Goal: Task Accomplishment & Management: Manage account settings

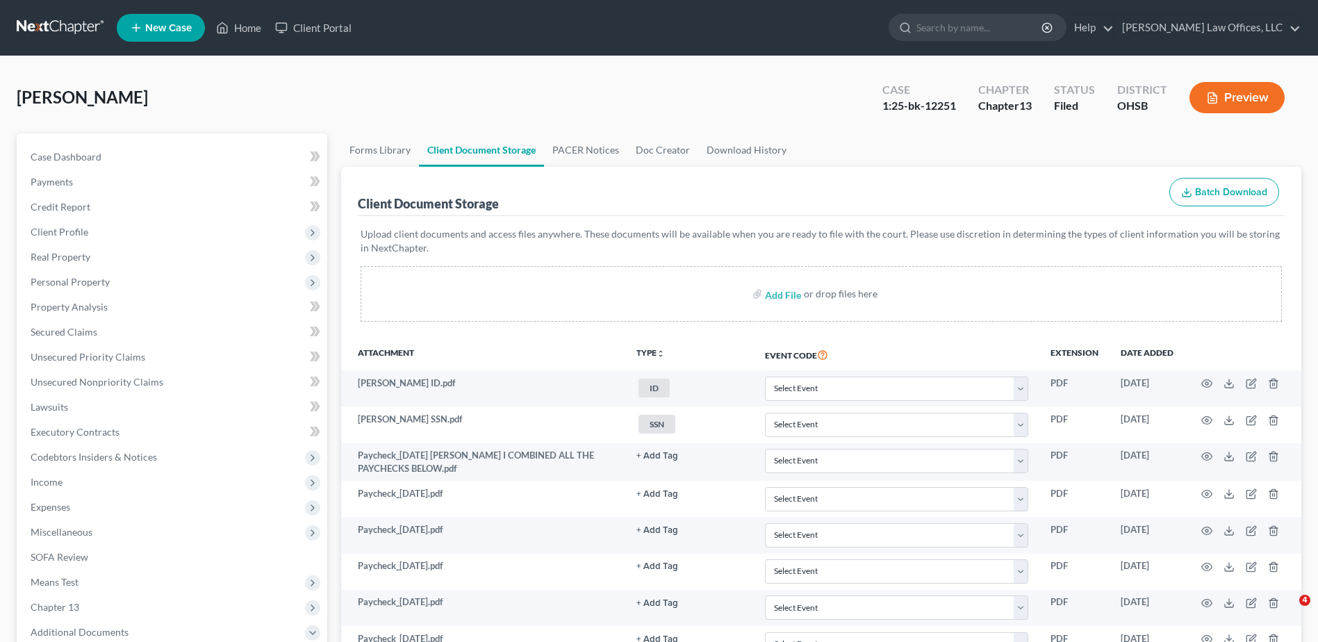
select select "7"
select select "52"
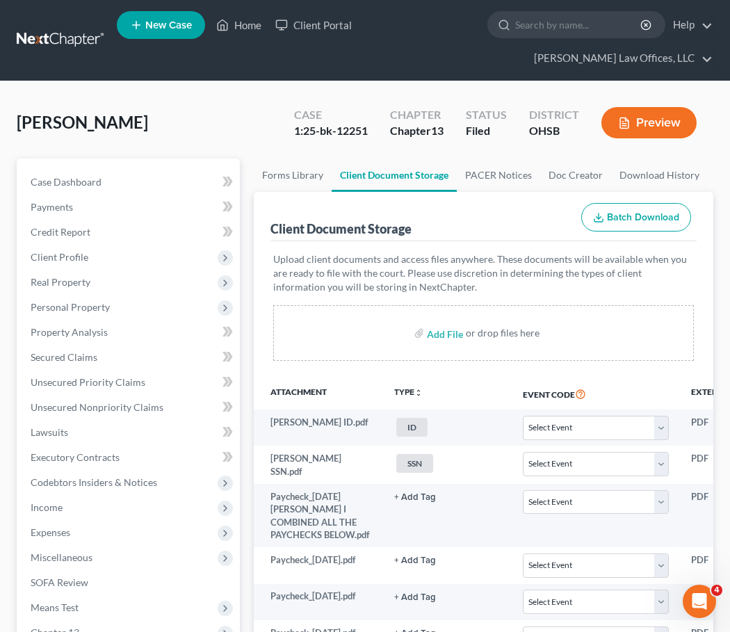
select select "7"
select select "52"
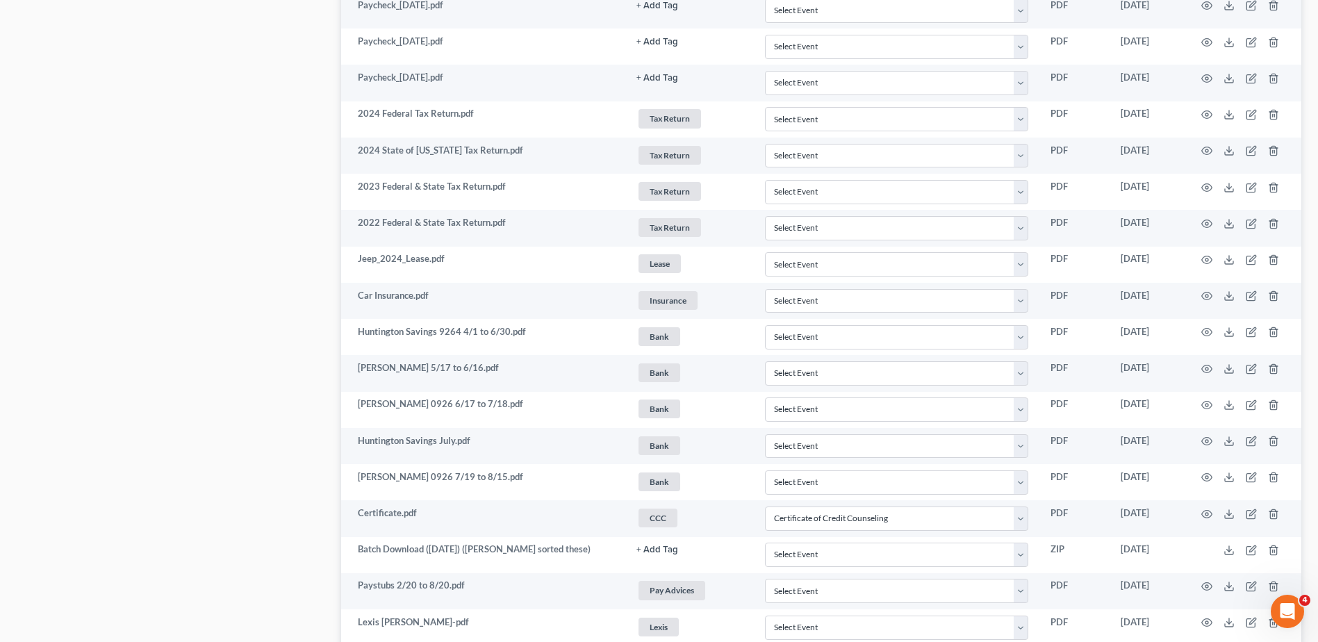
scroll to position [1726, 0]
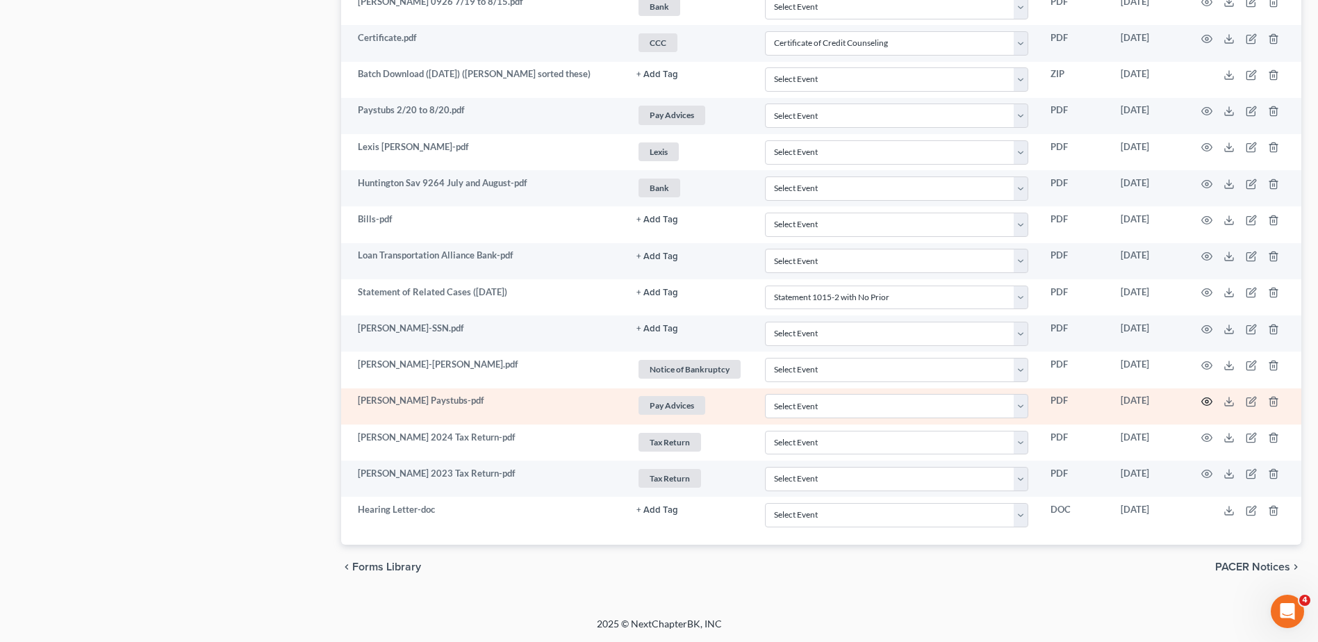
click at [1206, 397] on icon "button" at bounding box center [1206, 401] width 11 height 11
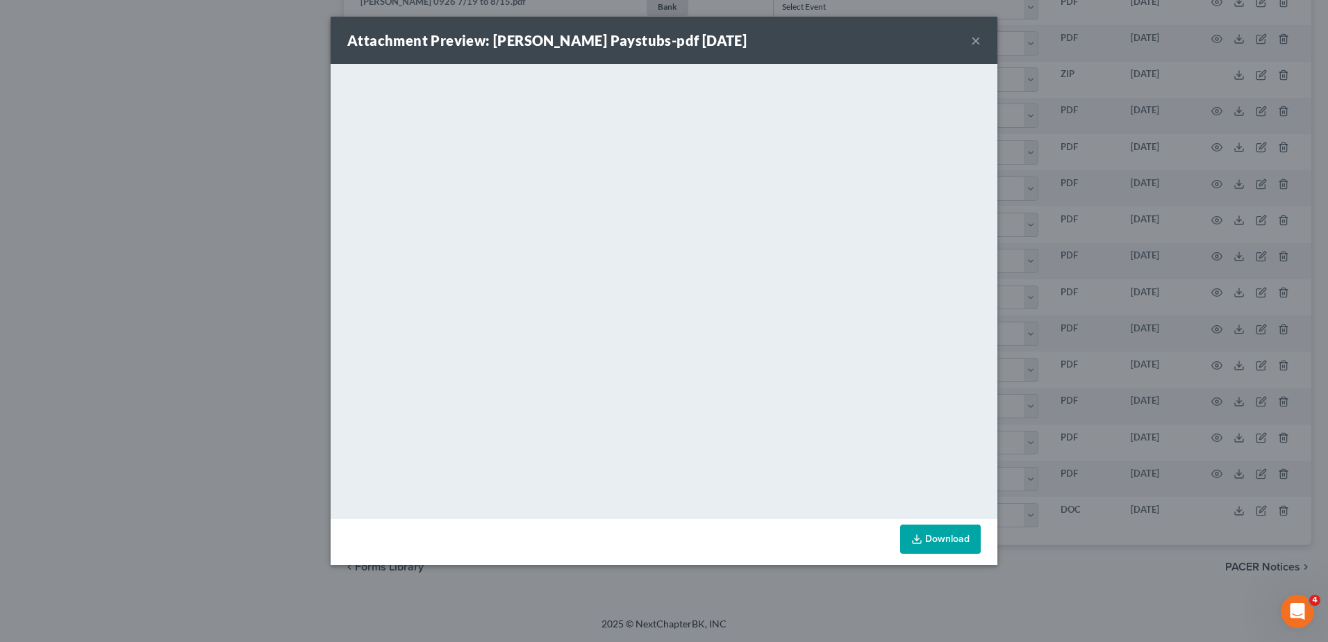
click at [978, 38] on button "×" at bounding box center [976, 40] width 10 height 17
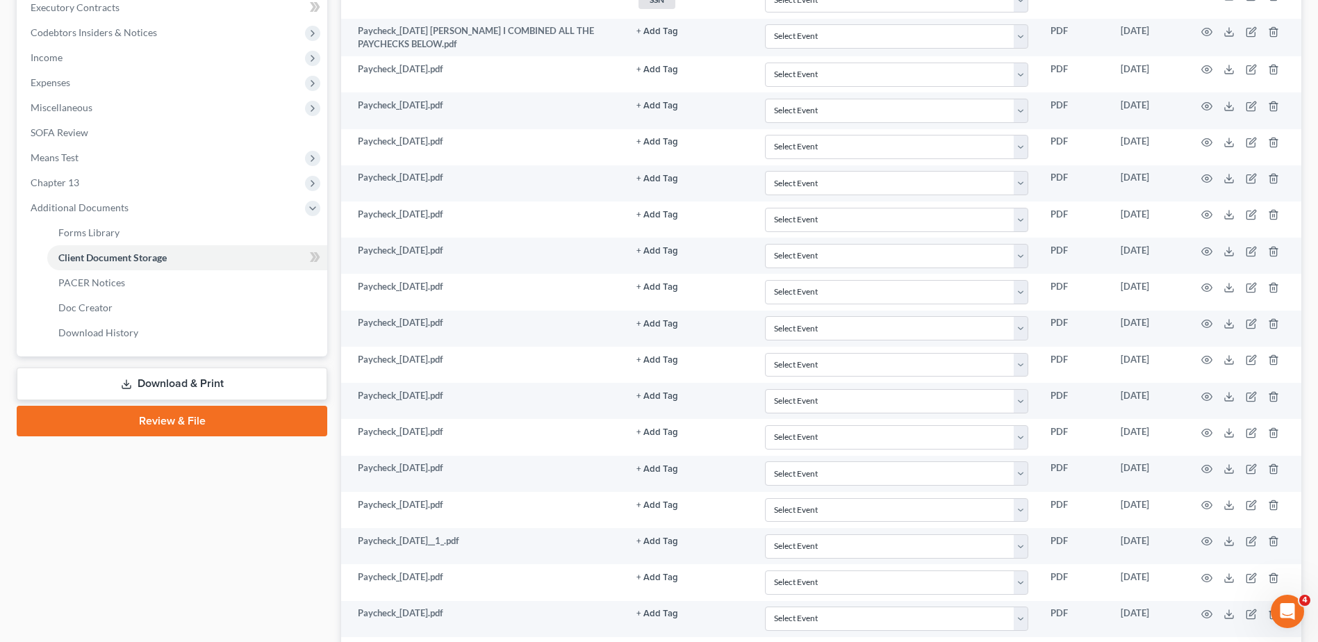
scroll to position [0, 0]
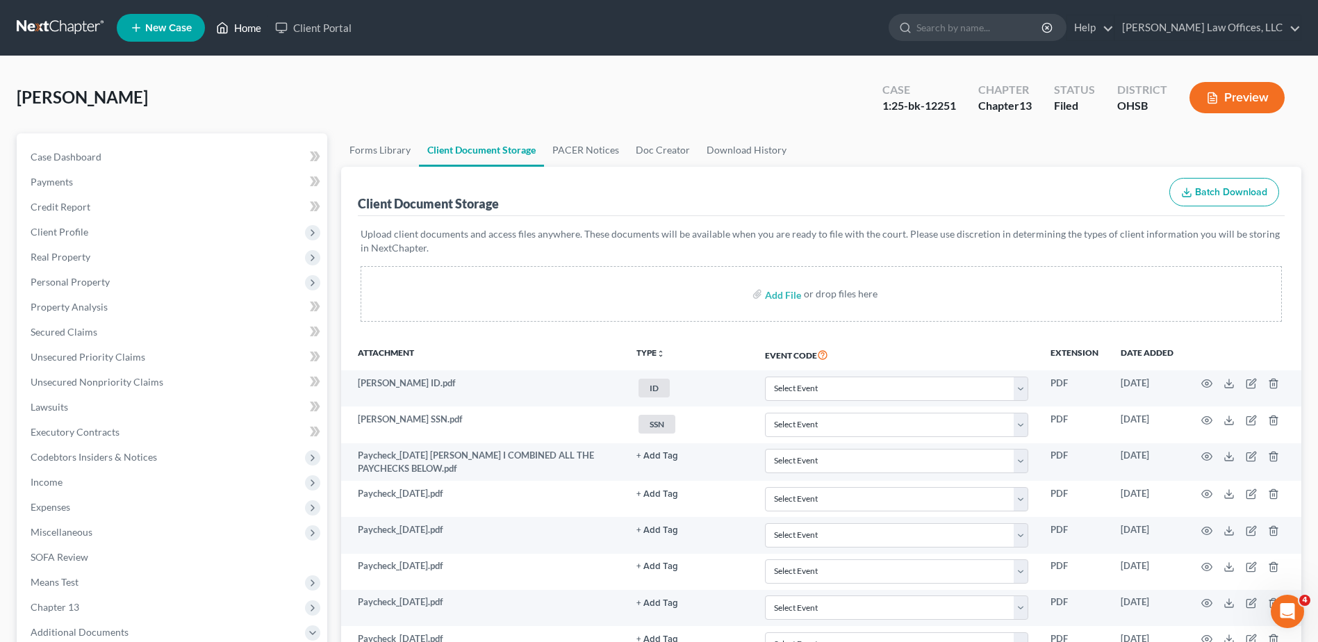
drag, startPoint x: 252, startPoint y: 23, endPoint x: 832, endPoint y: 93, distance: 584.4
click at [252, 23] on link "Home" at bounding box center [238, 27] width 59 height 25
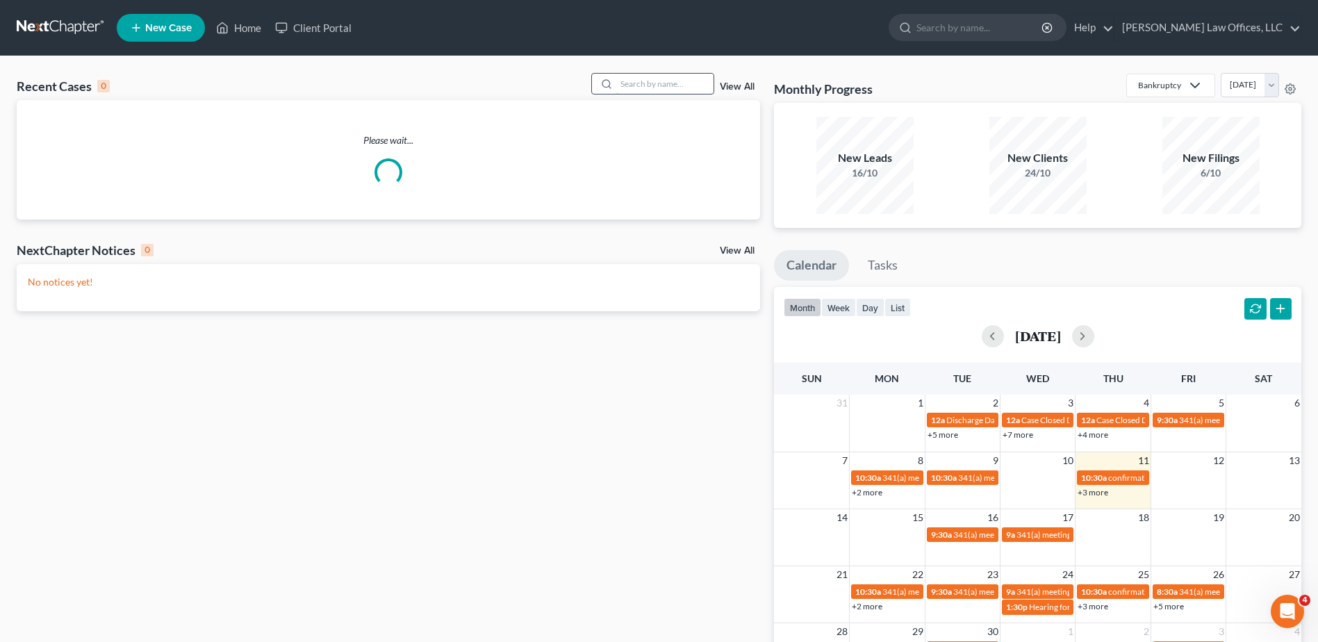
click at [680, 80] on input "search" at bounding box center [664, 84] width 97 height 20
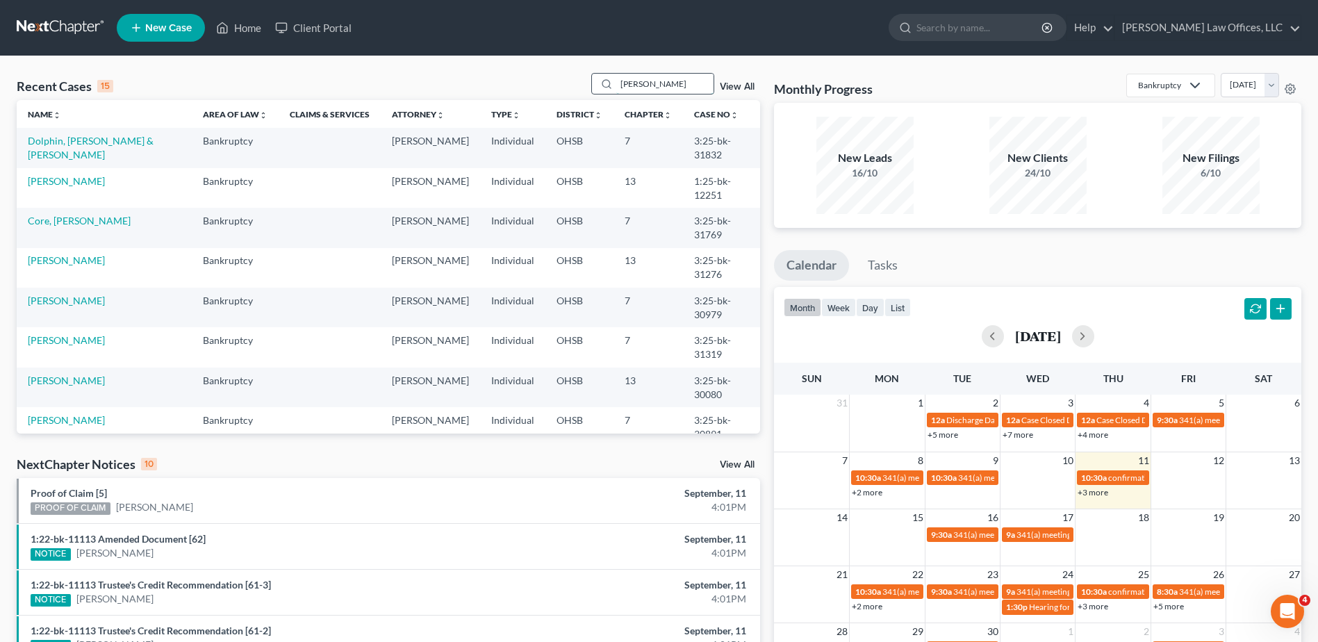
type input "[PERSON_NAME]"
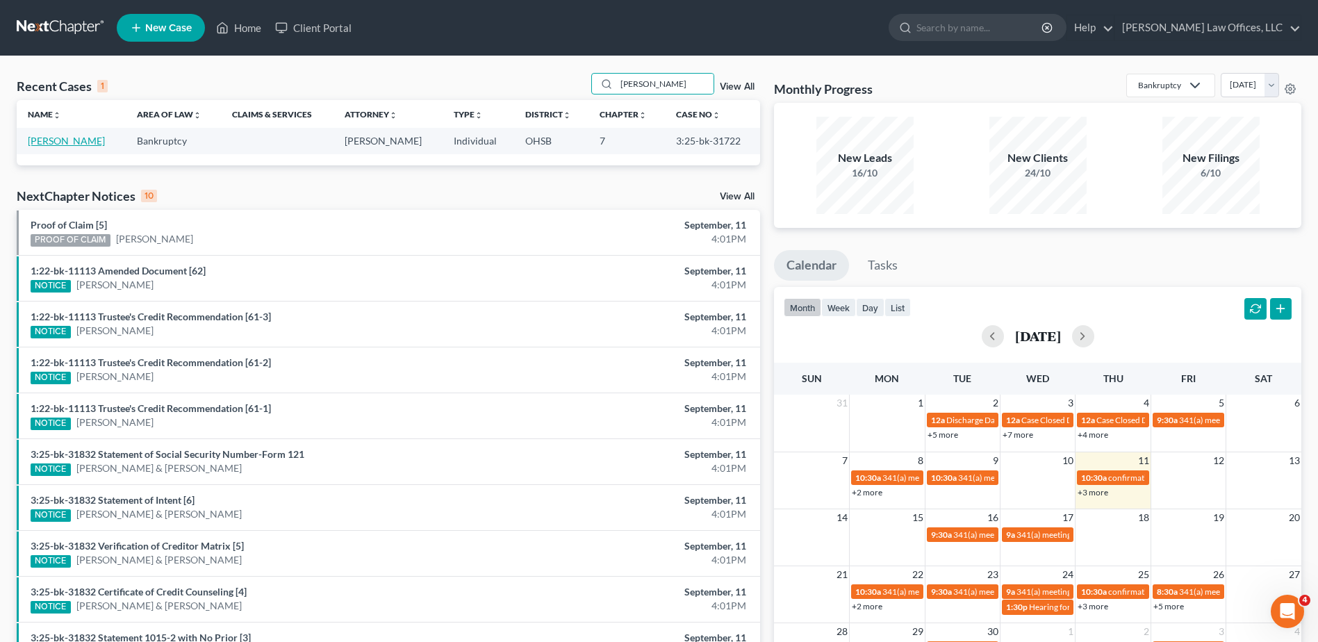
click at [53, 140] on link "[PERSON_NAME]" at bounding box center [66, 141] width 77 height 12
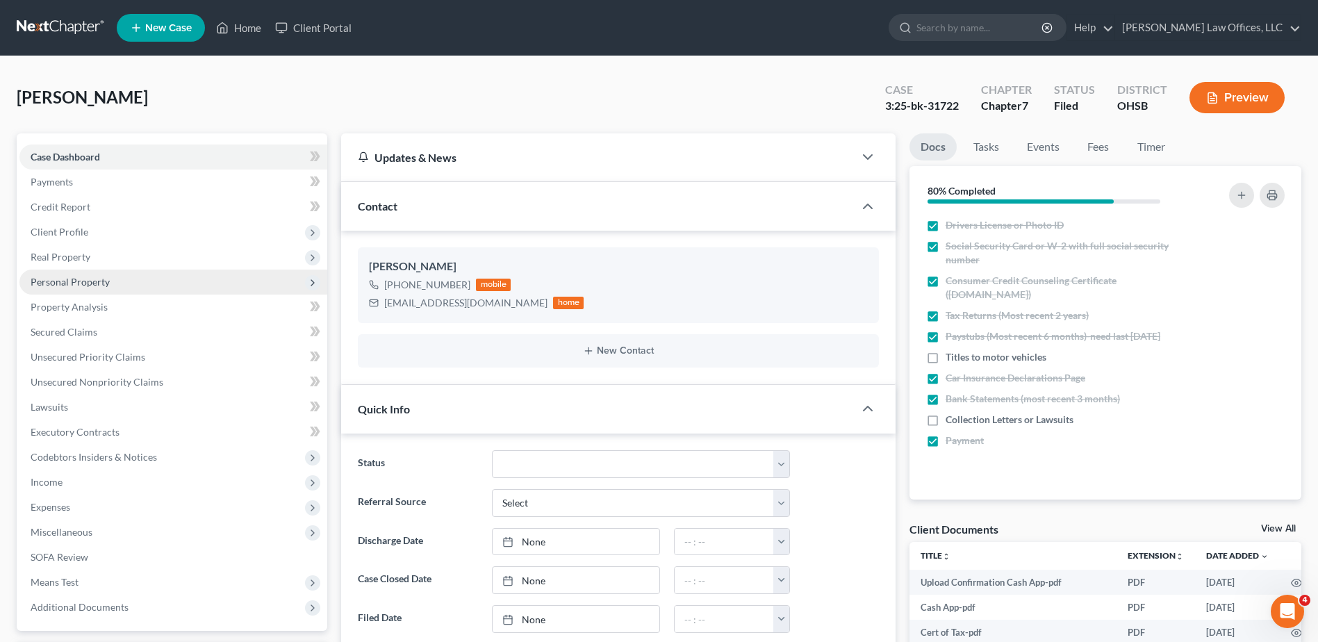
click at [91, 285] on span "Personal Property" at bounding box center [70, 282] width 79 height 12
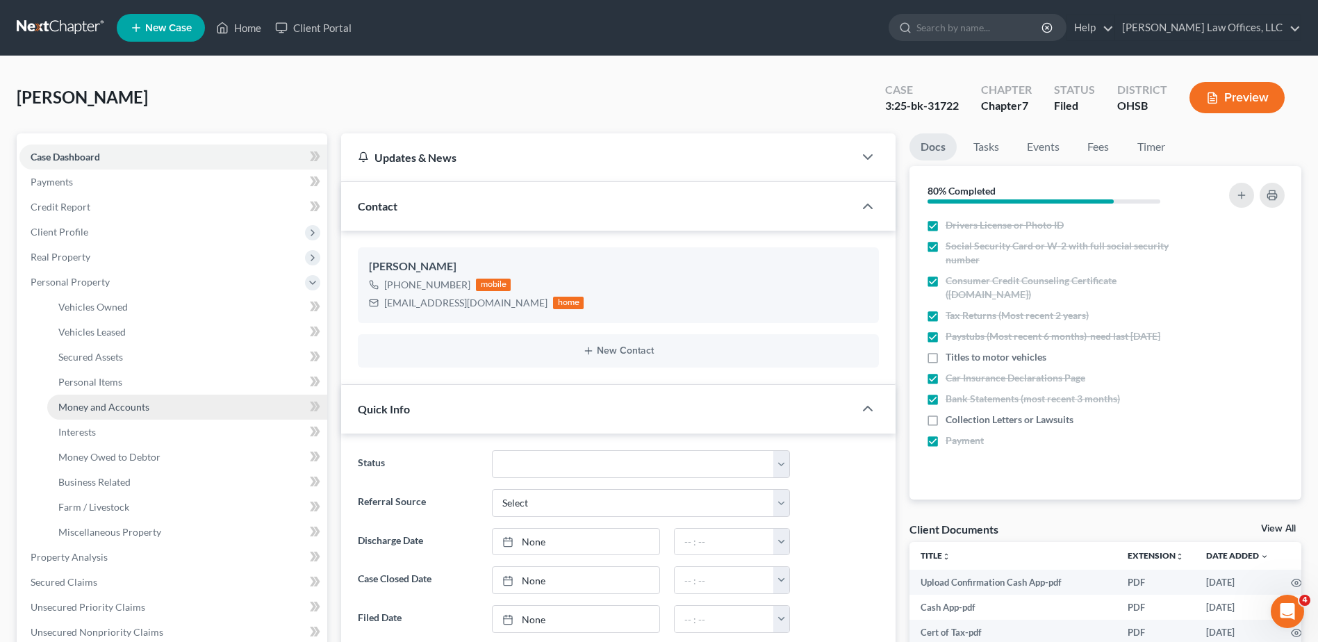
click at [103, 400] on link "Money and Accounts" at bounding box center [187, 407] width 280 height 25
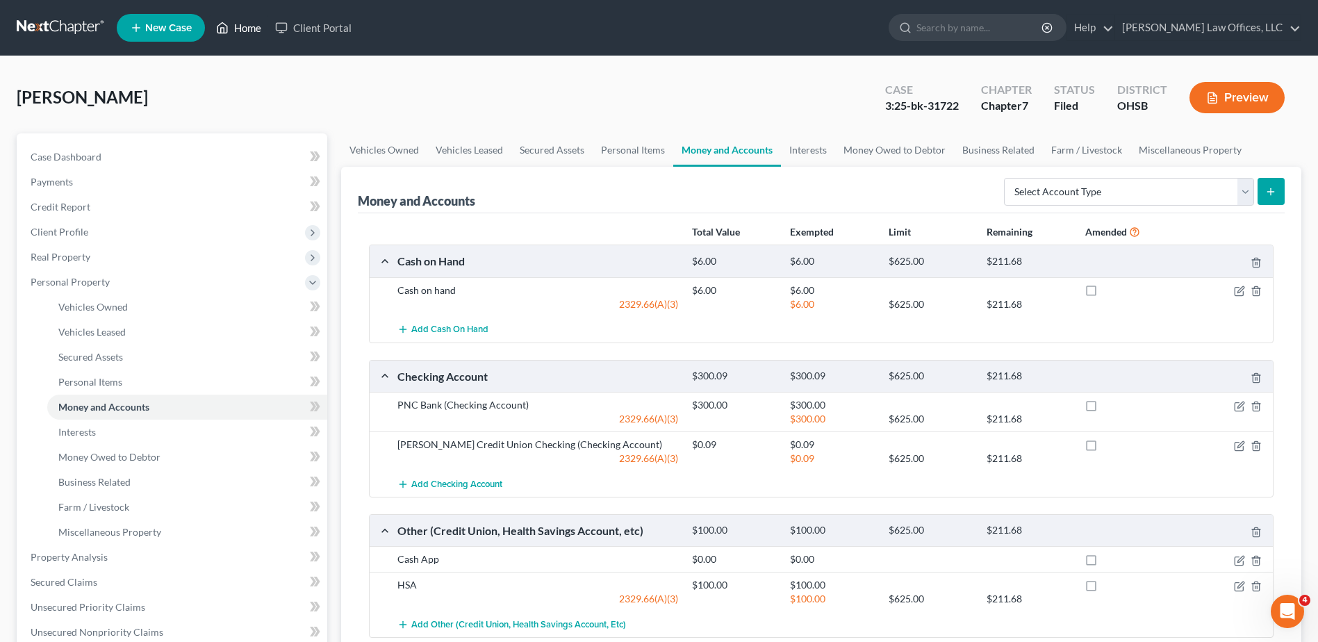
click at [247, 25] on link "Home" at bounding box center [238, 27] width 59 height 25
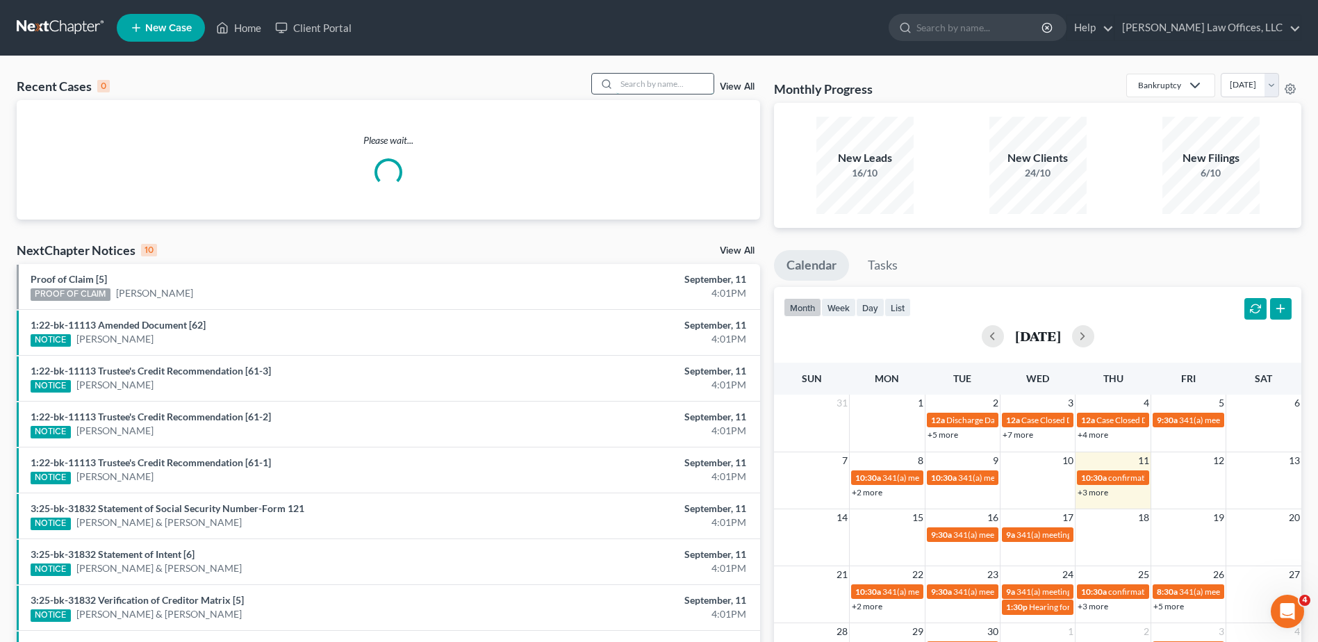
click at [635, 85] on input "search" at bounding box center [664, 84] width 97 height 20
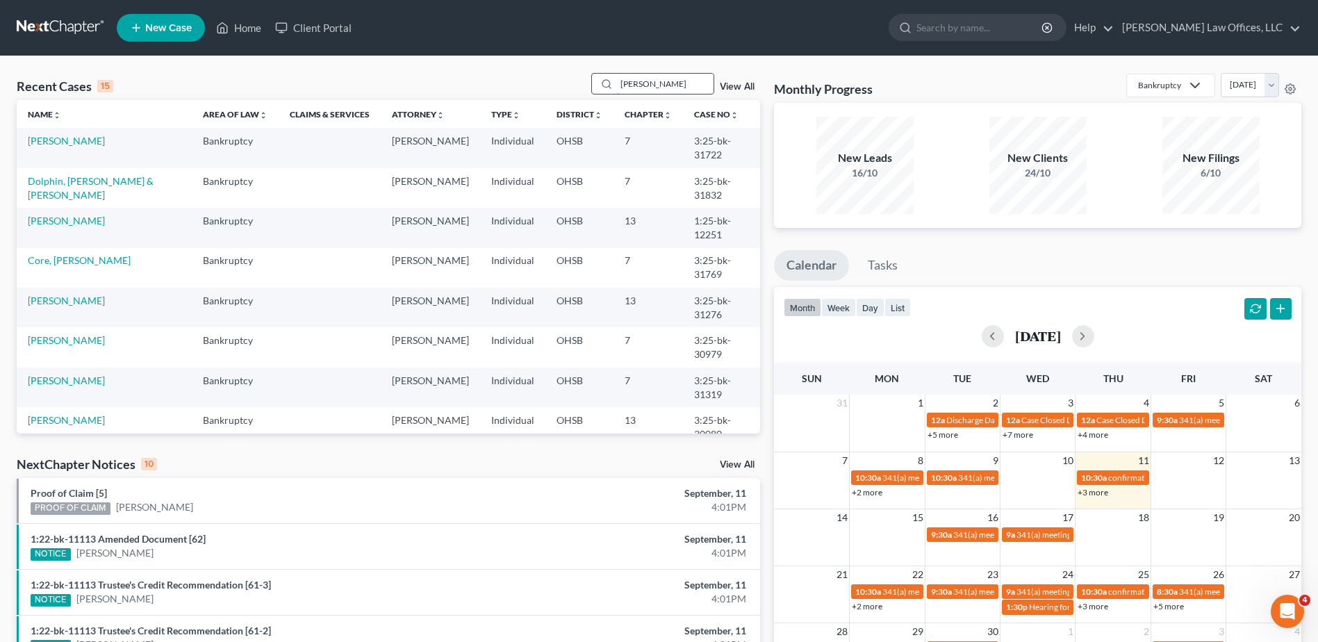
type input "[PERSON_NAME]"
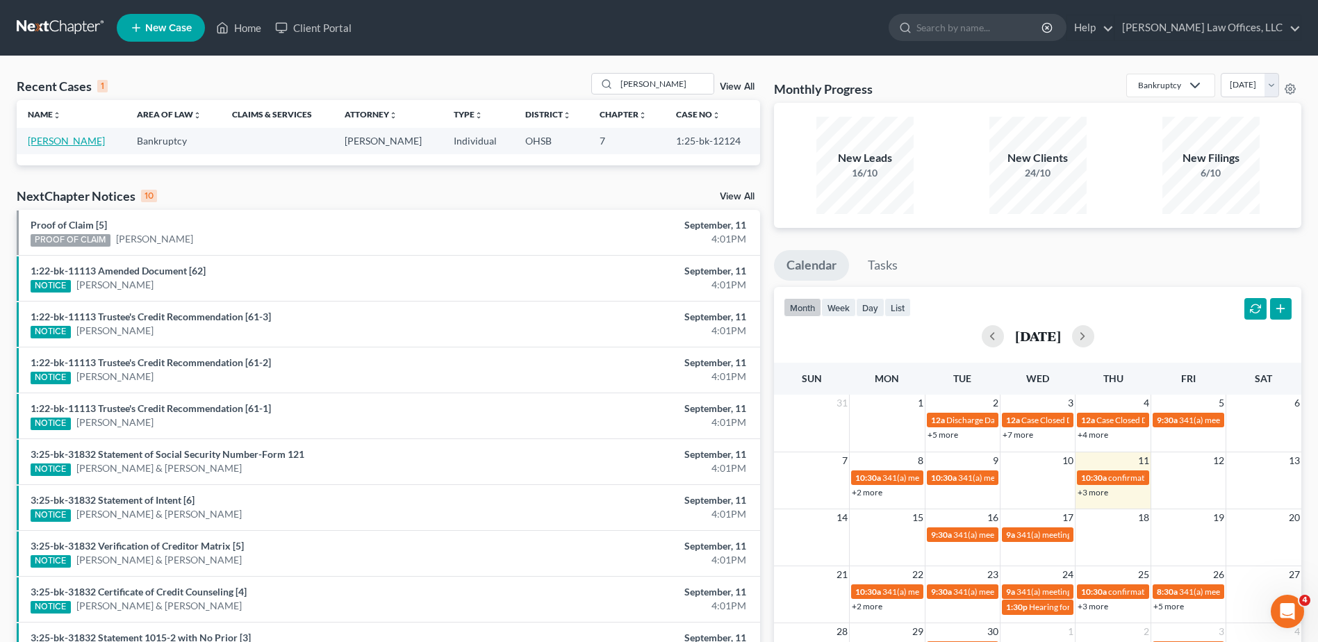
click at [79, 143] on link "[PERSON_NAME]" at bounding box center [66, 141] width 77 height 12
select select "4"
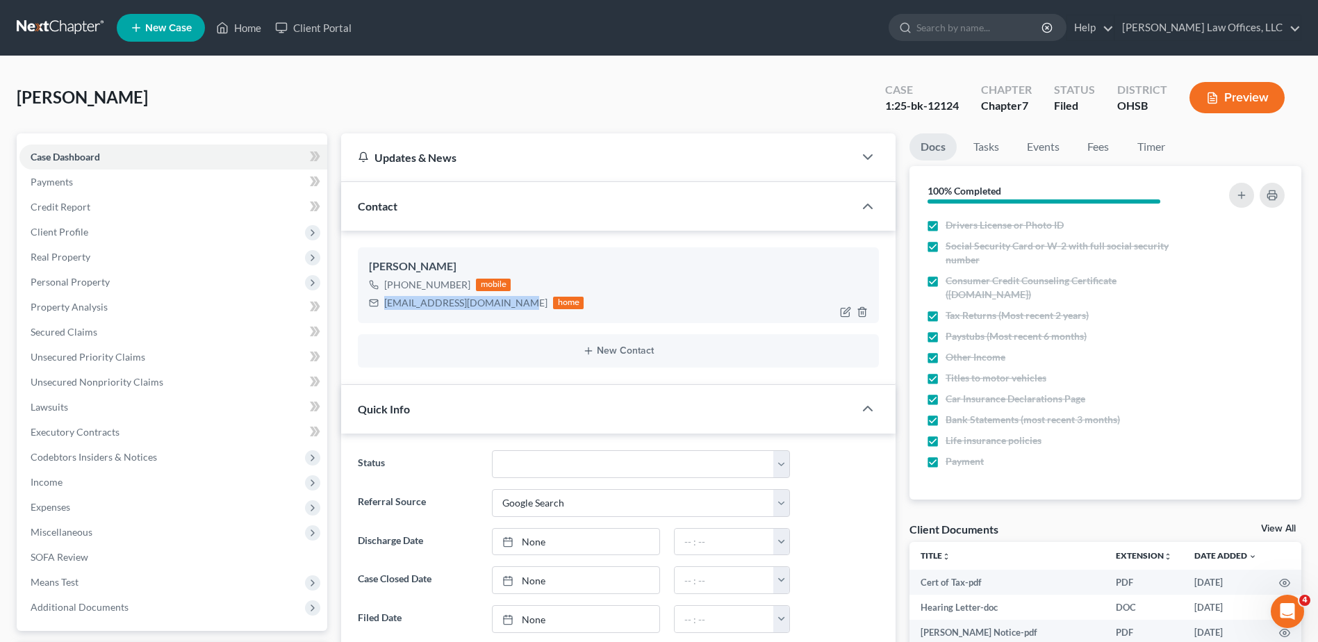
drag, startPoint x: 511, startPoint y: 304, endPoint x: 372, endPoint y: 302, distance: 139.0
click at [372, 302] on div "[EMAIL_ADDRESS][DOMAIN_NAME] home" at bounding box center [476, 303] width 215 height 18
copy div "[EMAIL_ADDRESS][DOMAIN_NAME]"
click at [252, 33] on link "Home" at bounding box center [238, 27] width 59 height 25
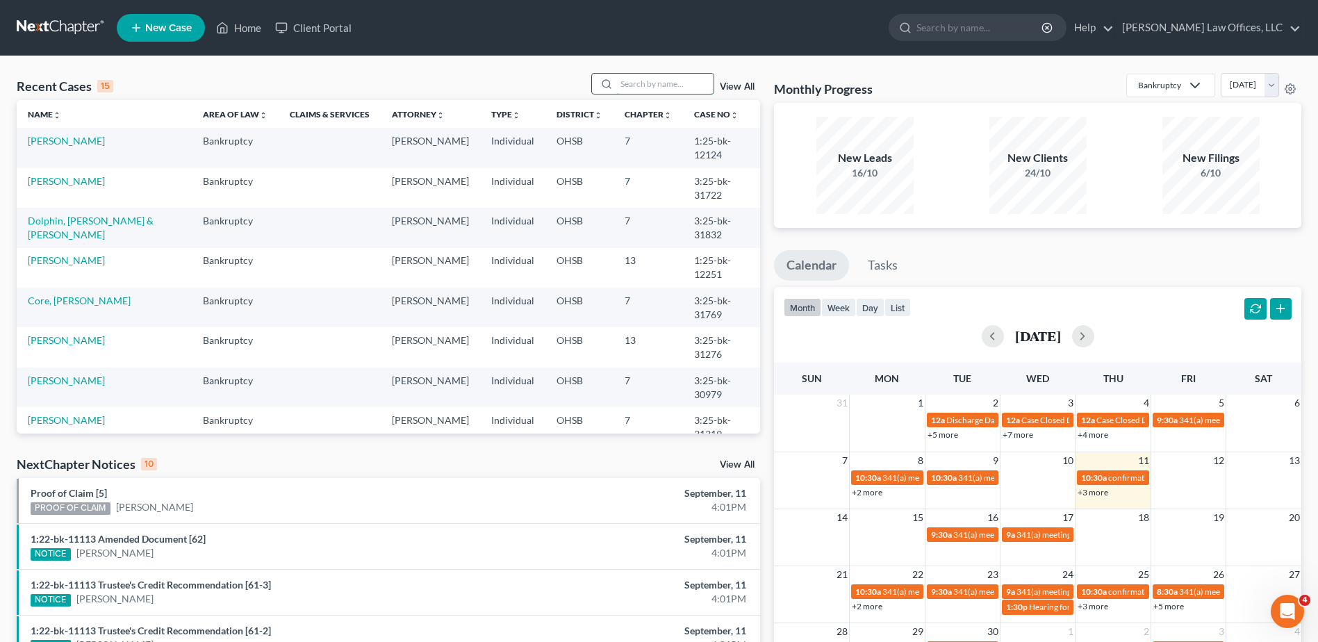
click at [644, 81] on input "search" at bounding box center [664, 84] width 97 height 20
type input "dolphin"
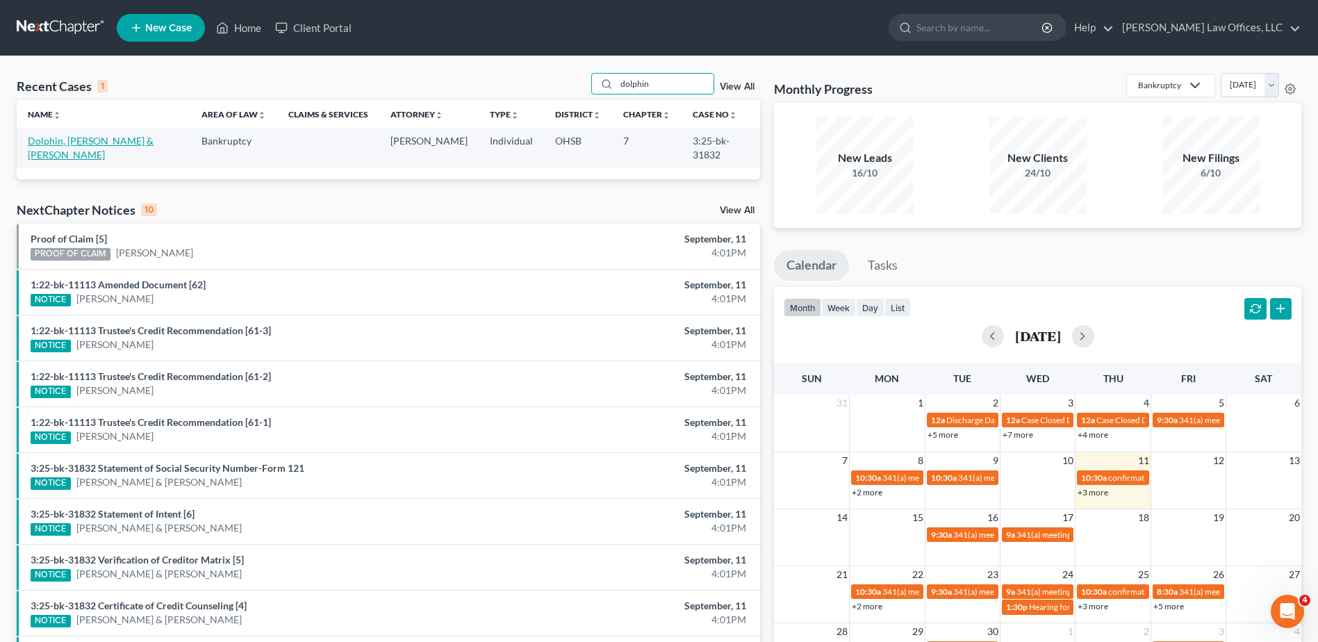
click at [97, 138] on link "Dolphin, [PERSON_NAME] & [PERSON_NAME]" at bounding box center [91, 148] width 126 height 26
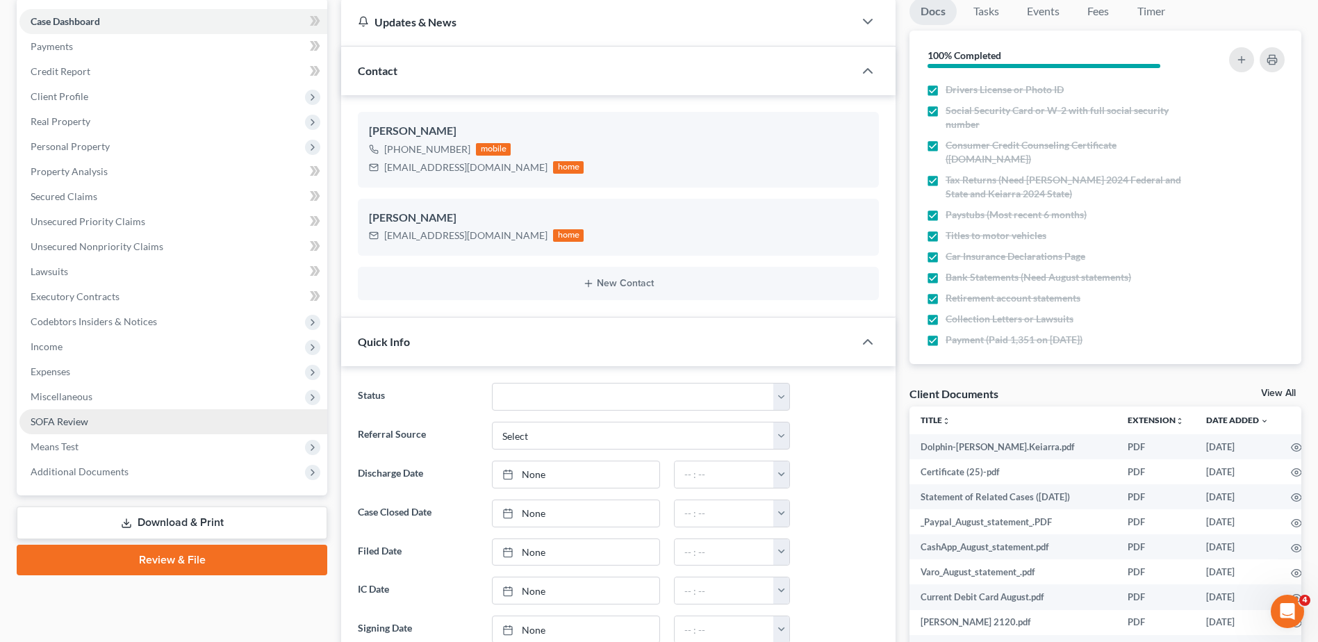
scroll to position [139, 0]
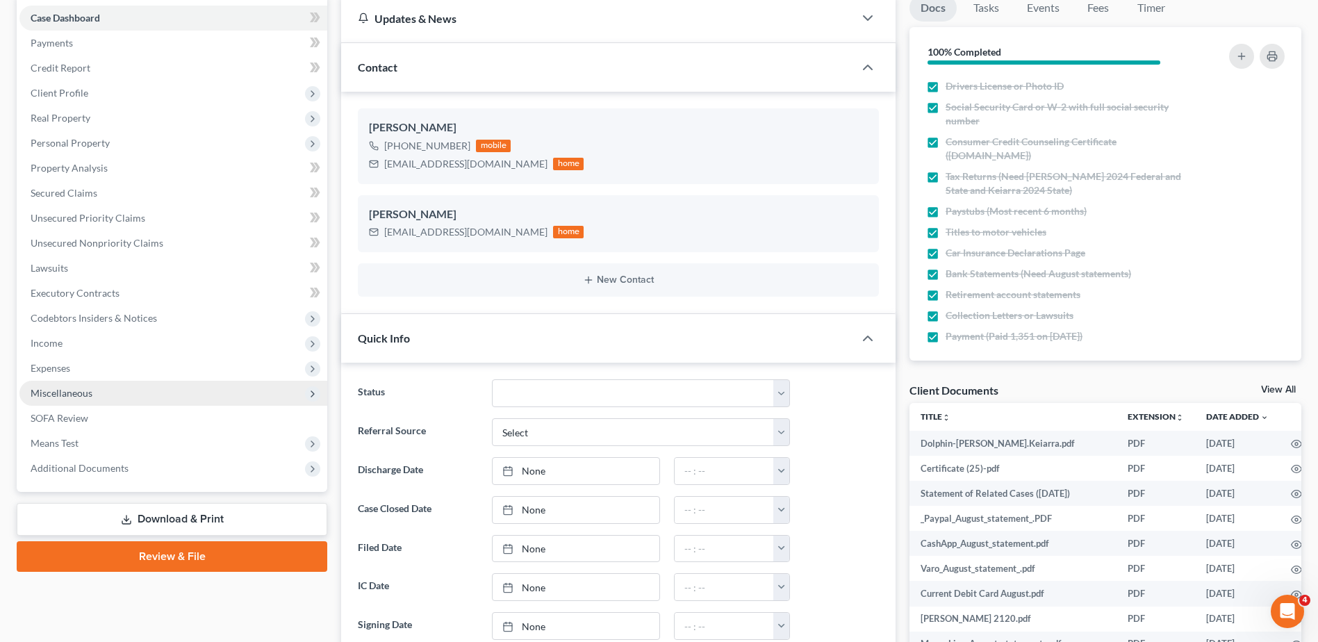
click at [47, 390] on span "Miscellaneous" at bounding box center [62, 393] width 62 height 12
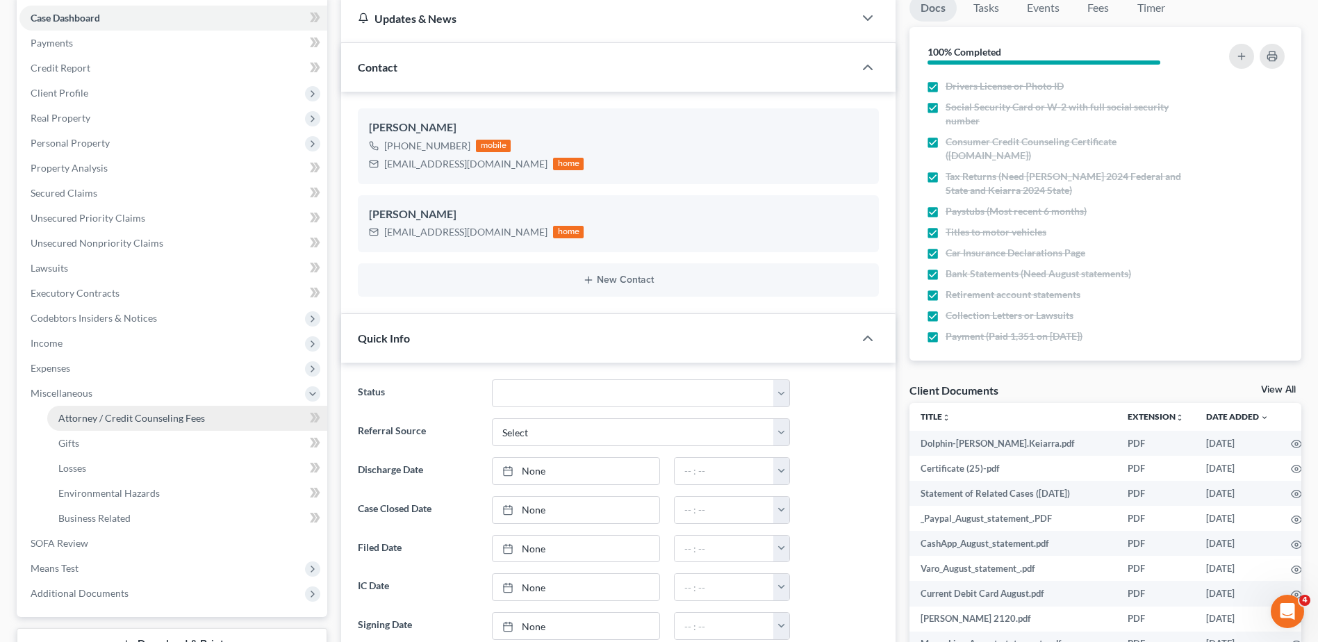
click at [96, 418] on span "Attorney / Credit Counseling Fees" at bounding box center [131, 418] width 147 height 12
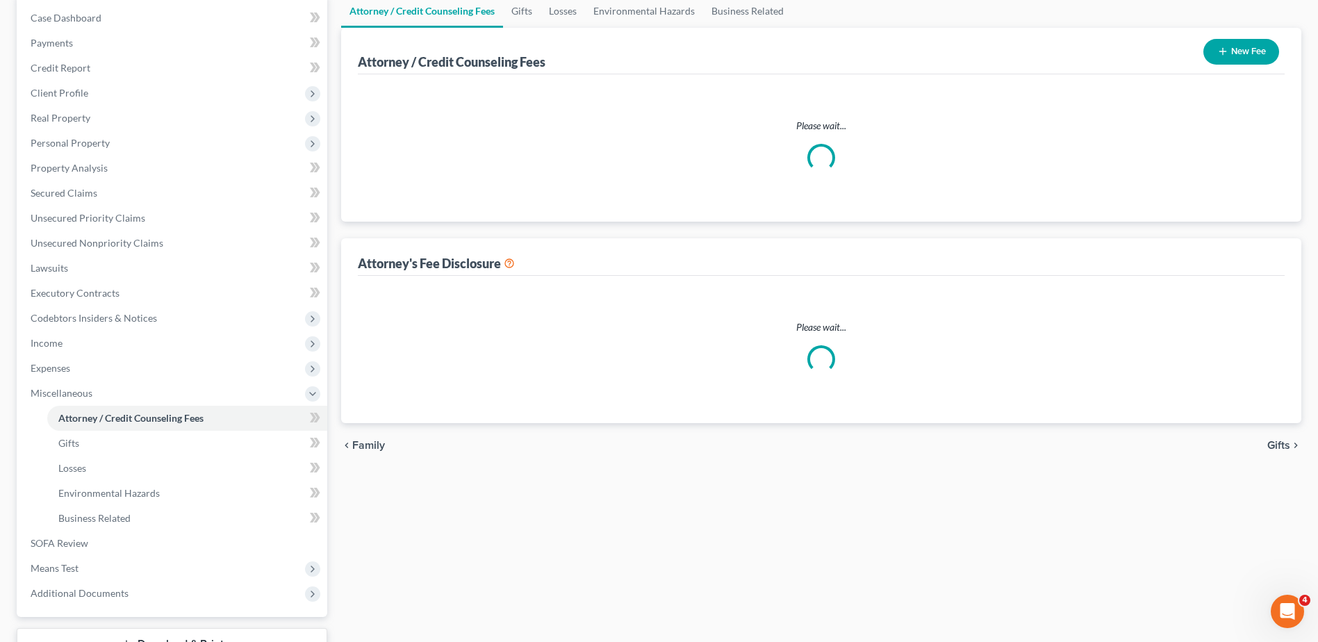
scroll to position [71, 0]
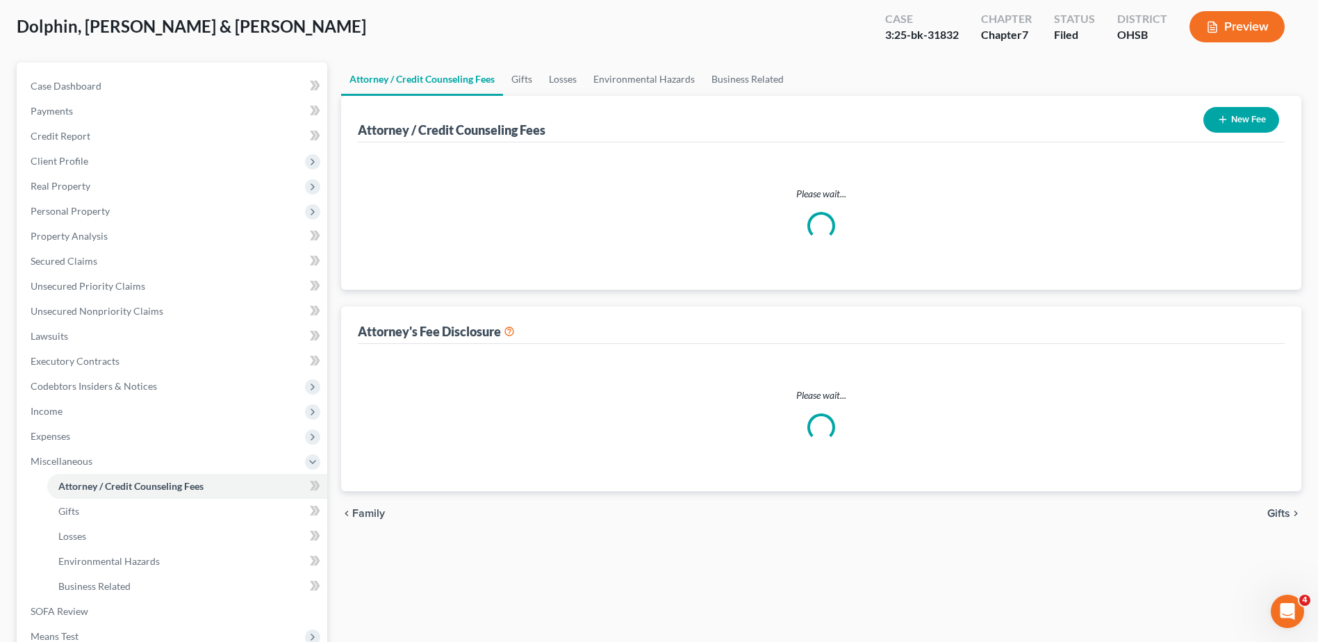
select select "1"
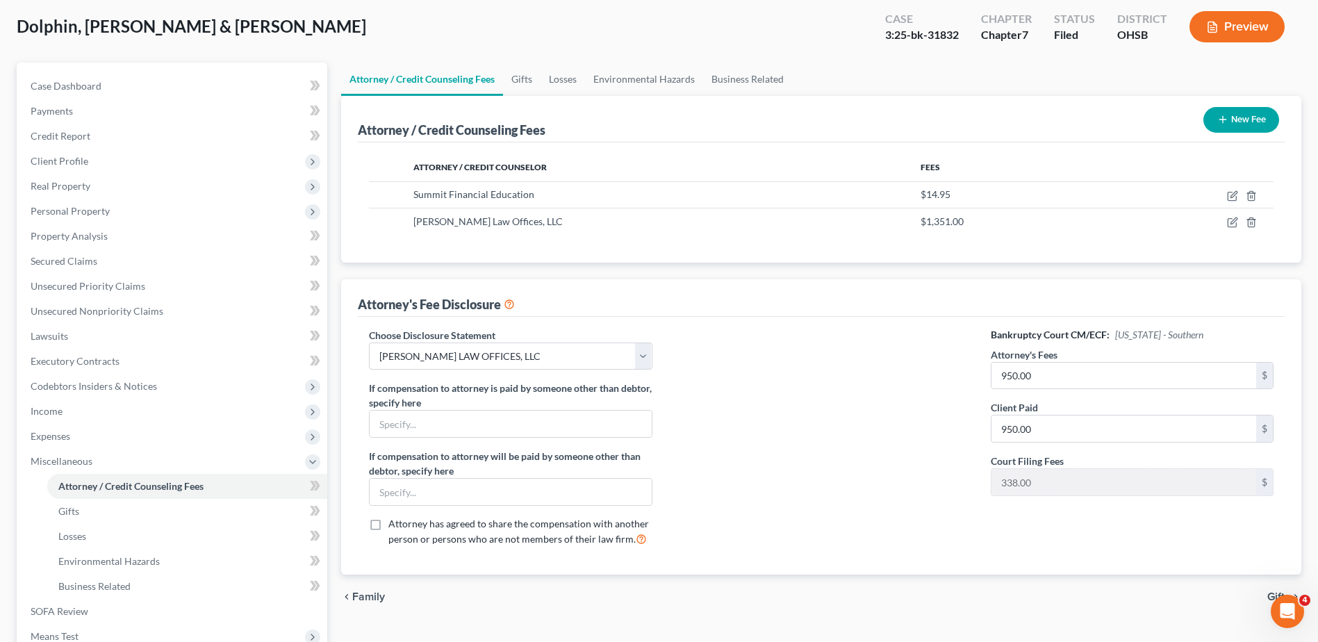
scroll to position [0, 0]
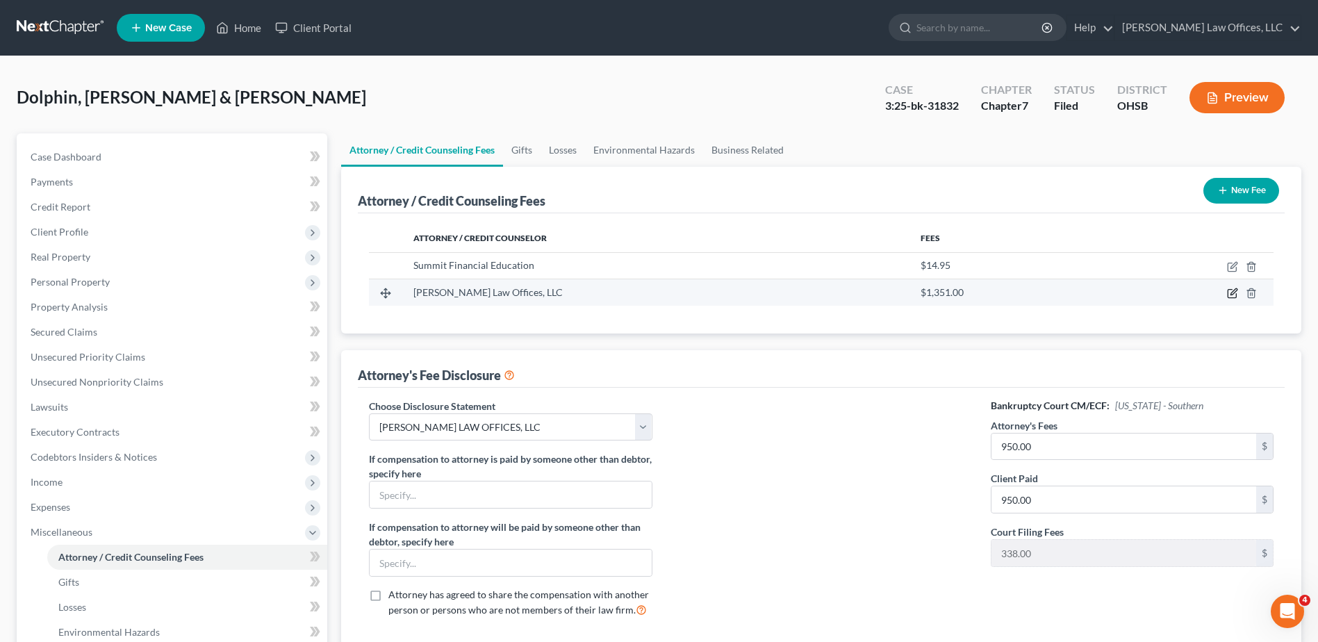
click at [1233, 293] on icon "button" at bounding box center [1232, 293] width 11 height 11
select select "36"
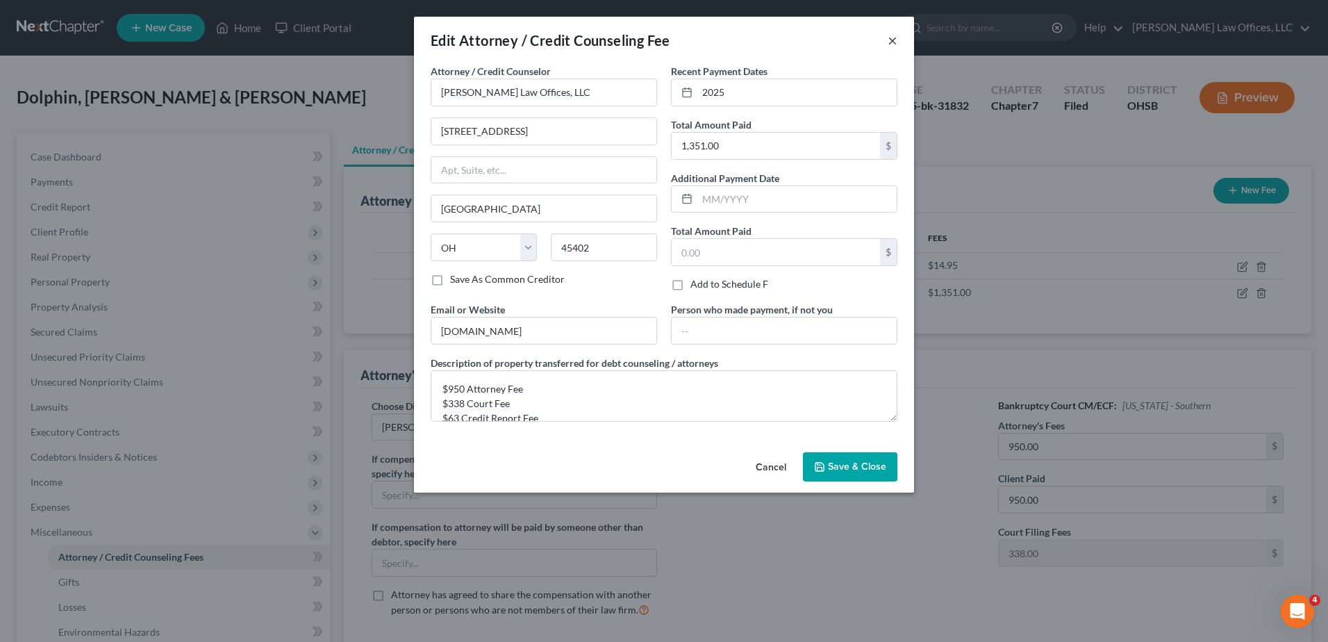
click at [890, 41] on button "×" at bounding box center [893, 40] width 10 height 17
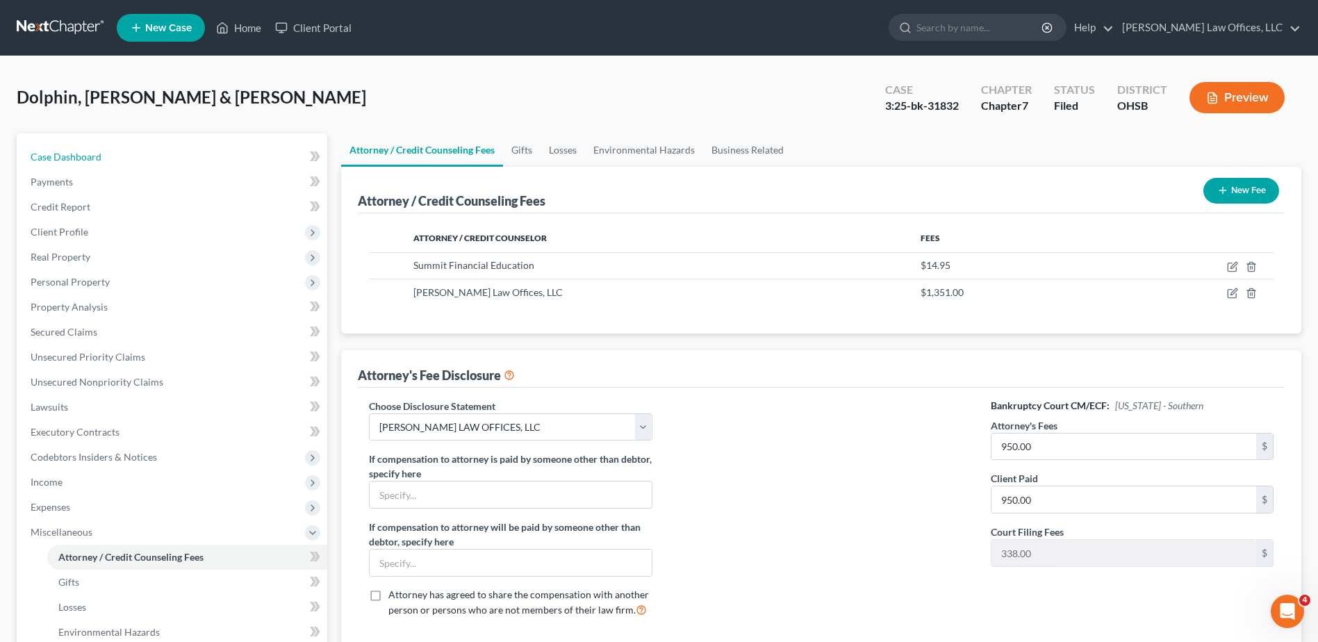
click at [100, 159] on span "Case Dashboard" at bounding box center [66, 157] width 71 height 12
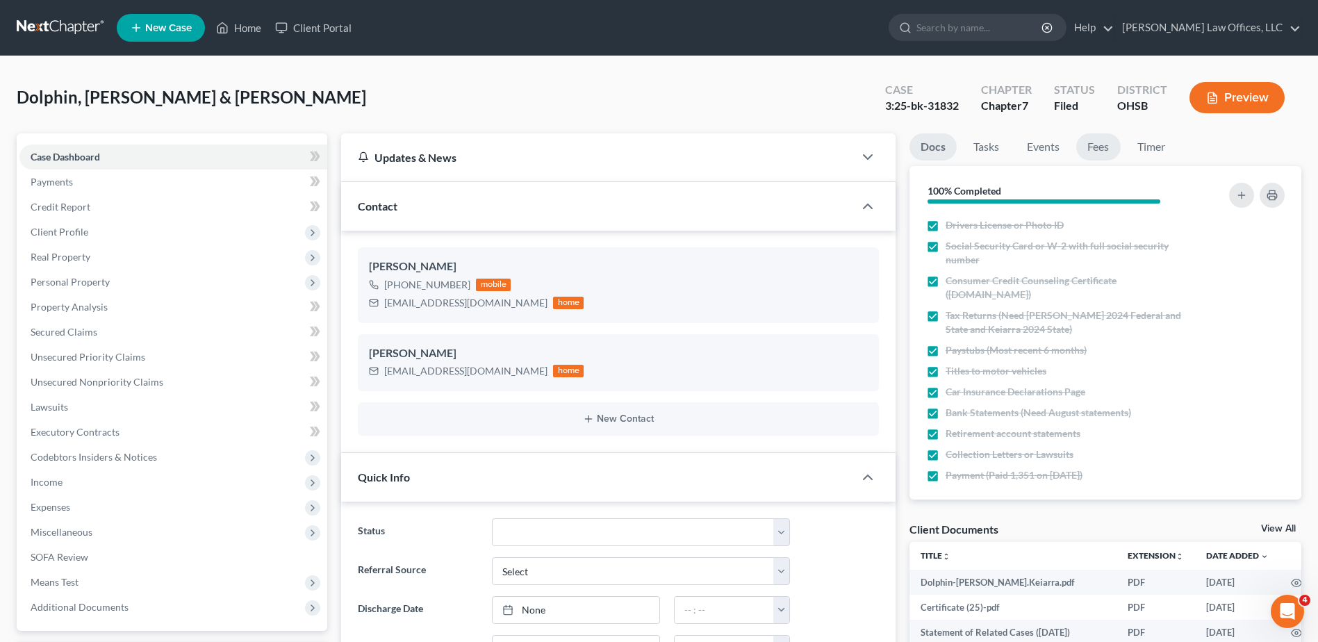
click at [1103, 148] on link "Fees" at bounding box center [1098, 146] width 44 height 27
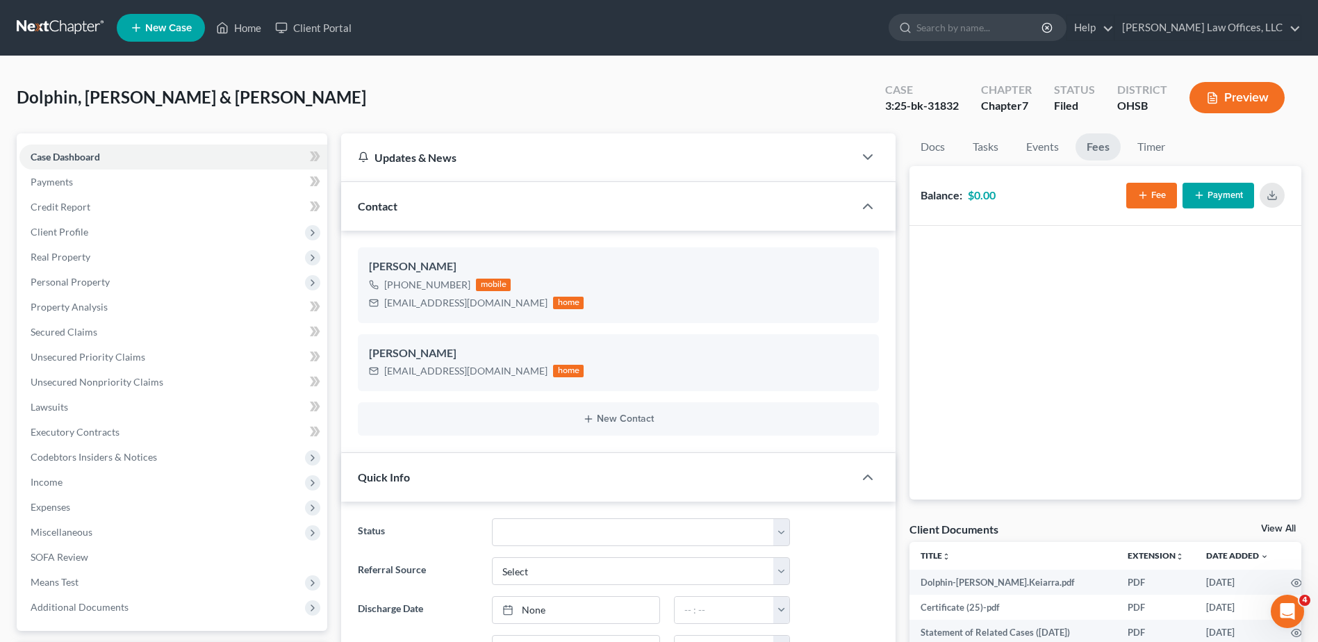
click at [1150, 195] on button "Fee" at bounding box center [1151, 196] width 51 height 26
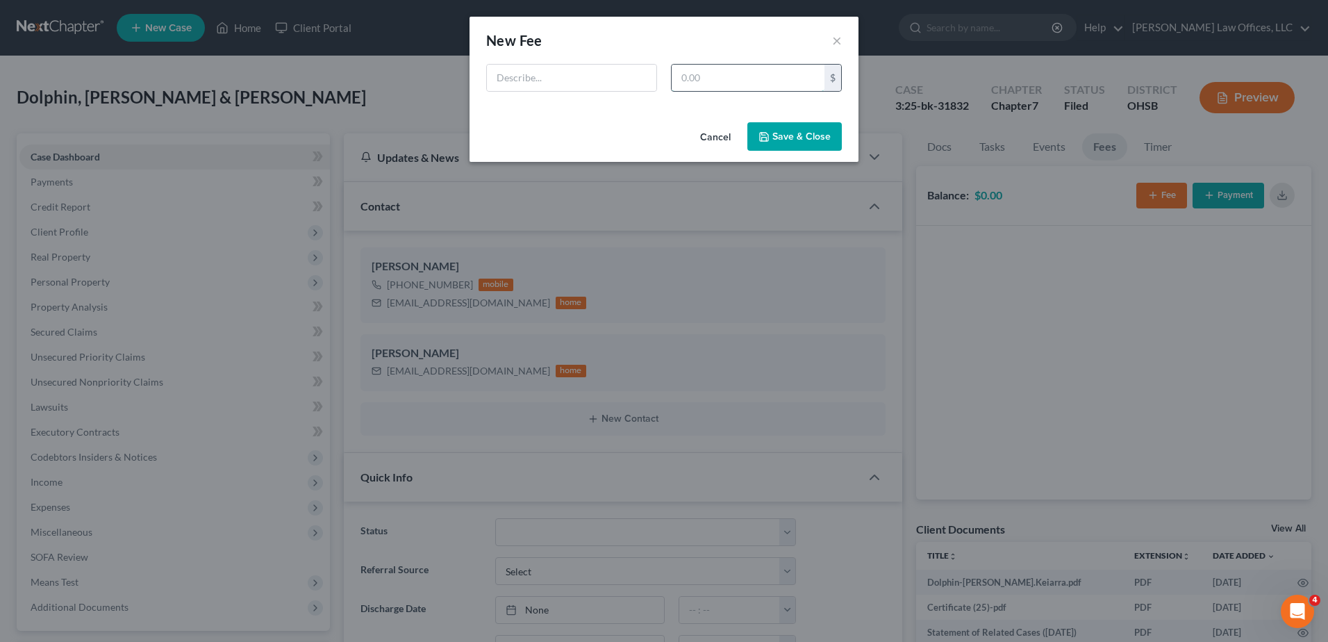
click at [706, 74] on input "text" at bounding box center [748, 78] width 153 height 26
type input "950"
click at [563, 81] on input "text" at bounding box center [572, 78] width 170 height 26
type input "Attorney Fee"
click at [788, 129] on button "Save & Close" at bounding box center [795, 136] width 94 height 29
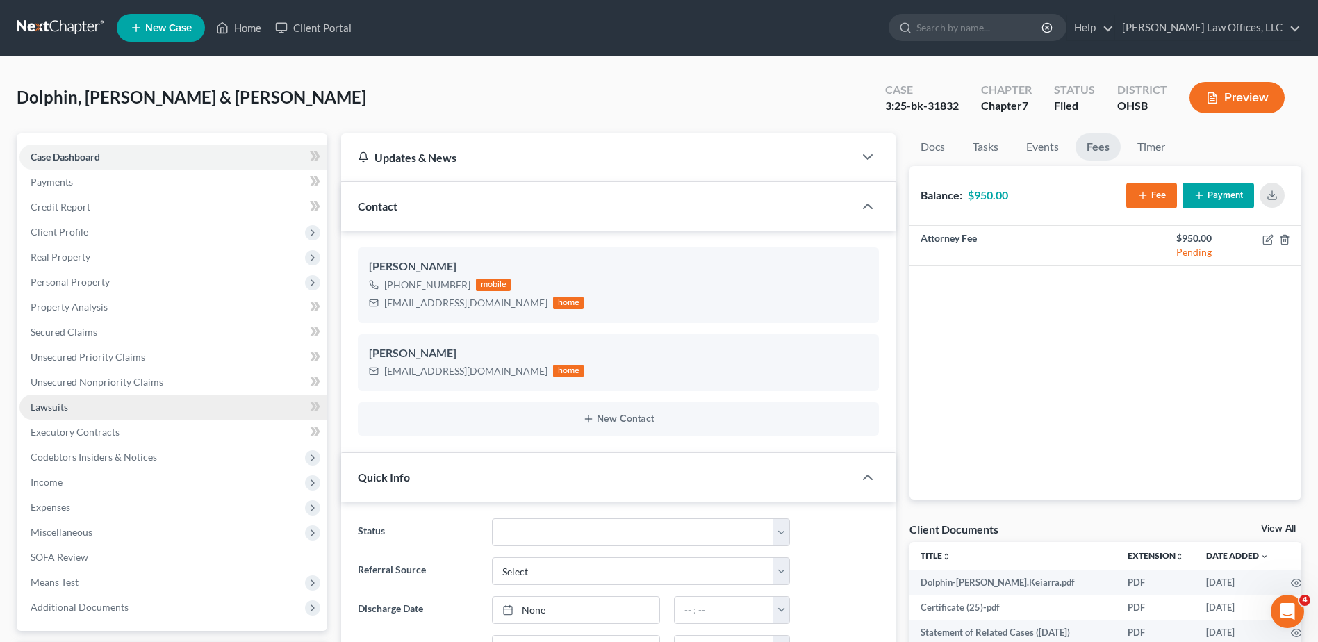
click at [68, 411] on link "Lawsuits" at bounding box center [173, 407] width 308 height 25
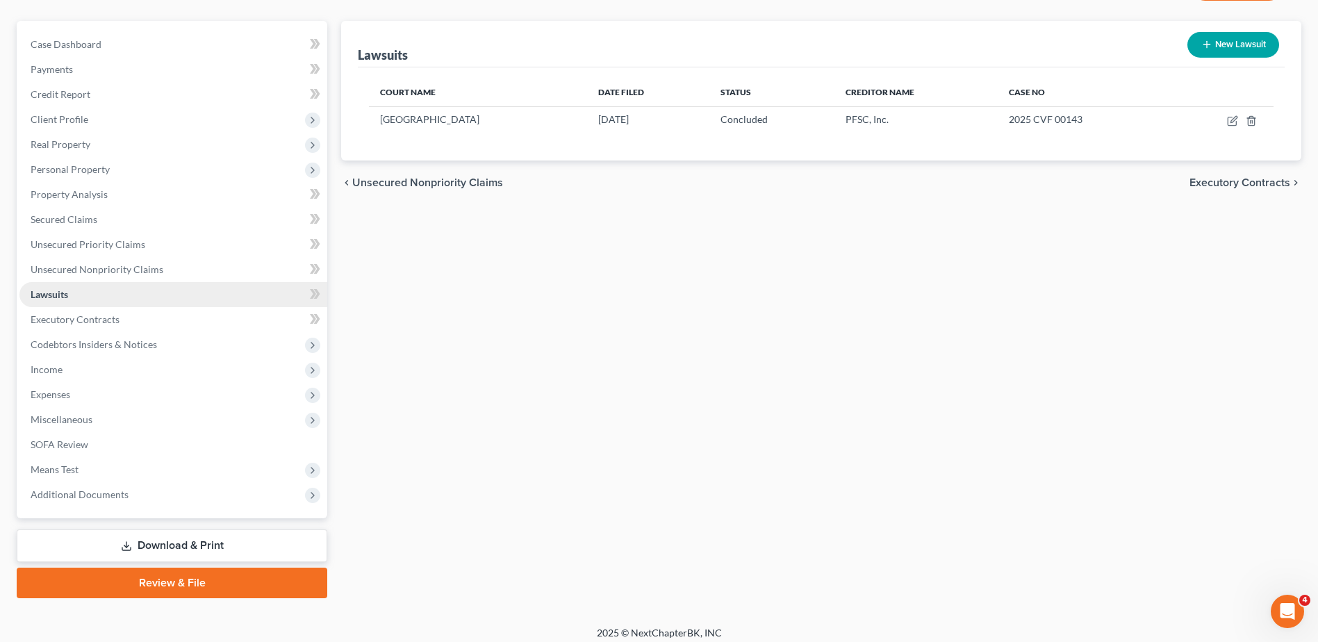
scroll to position [122, 0]
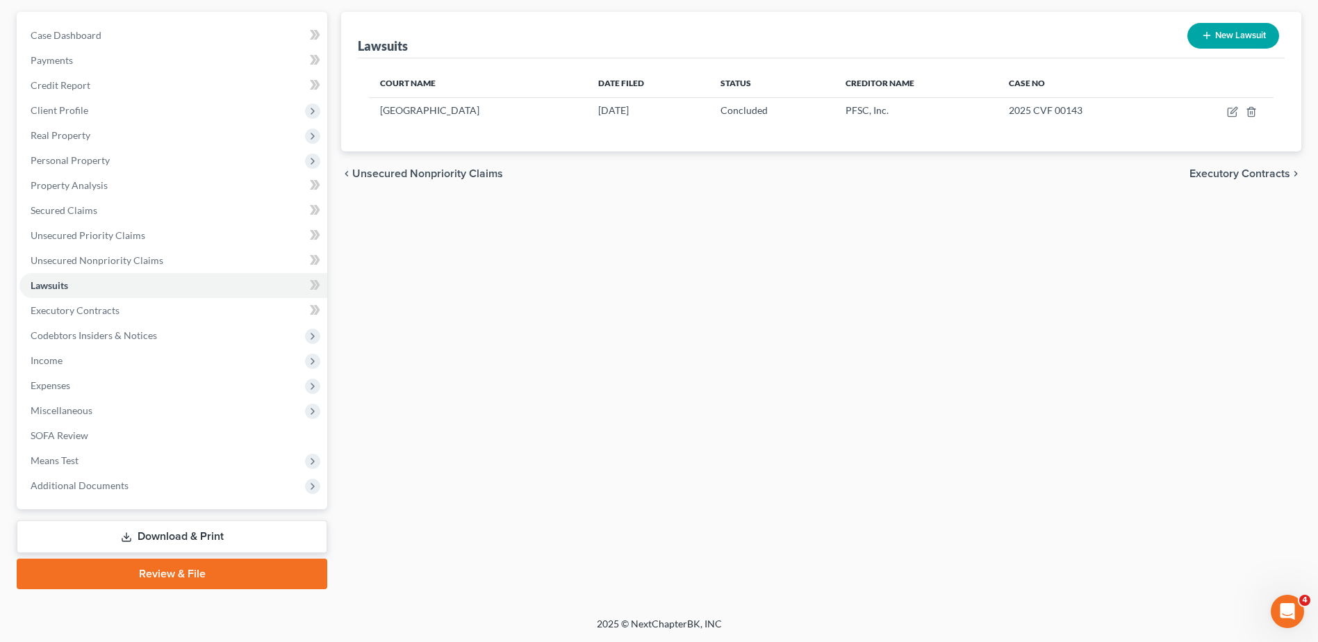
click at [730, 201] on div "Lawsuits New Lawsuit Court Name Date Filed Status Creditor Name Case No [GEOGRA…" at bounding box center [821, 300] width 974 height 577
click at [83, 484] on span "Additional Documents" at bounding box center [80, 485] width 98 height 12
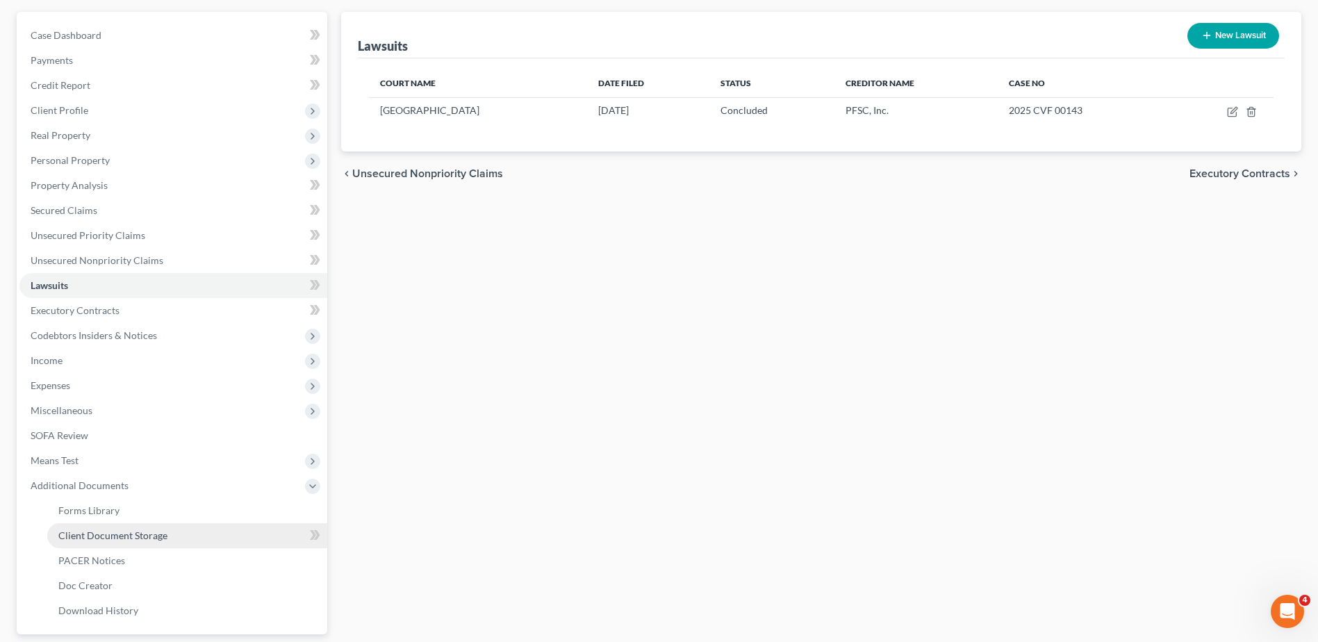
click at [80, 536] on span "Client Document Storage" at bounding box center [112, 535] width 109 height 12
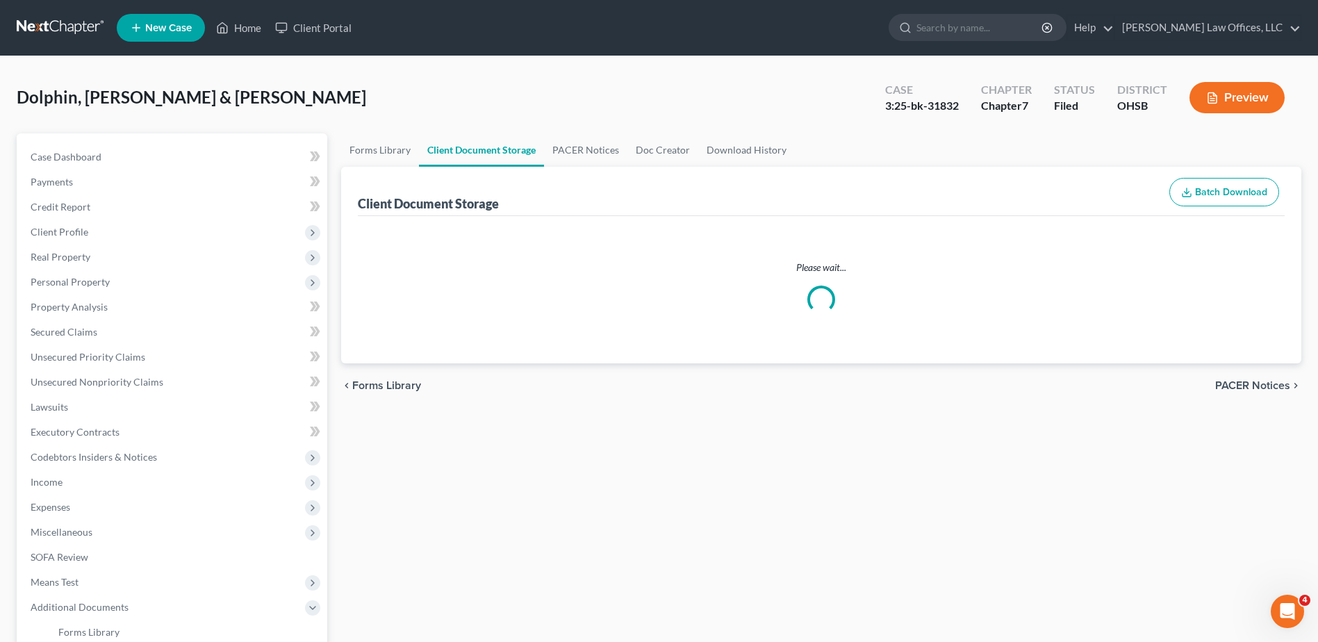
select select "7"
select select "52"
select select "7"
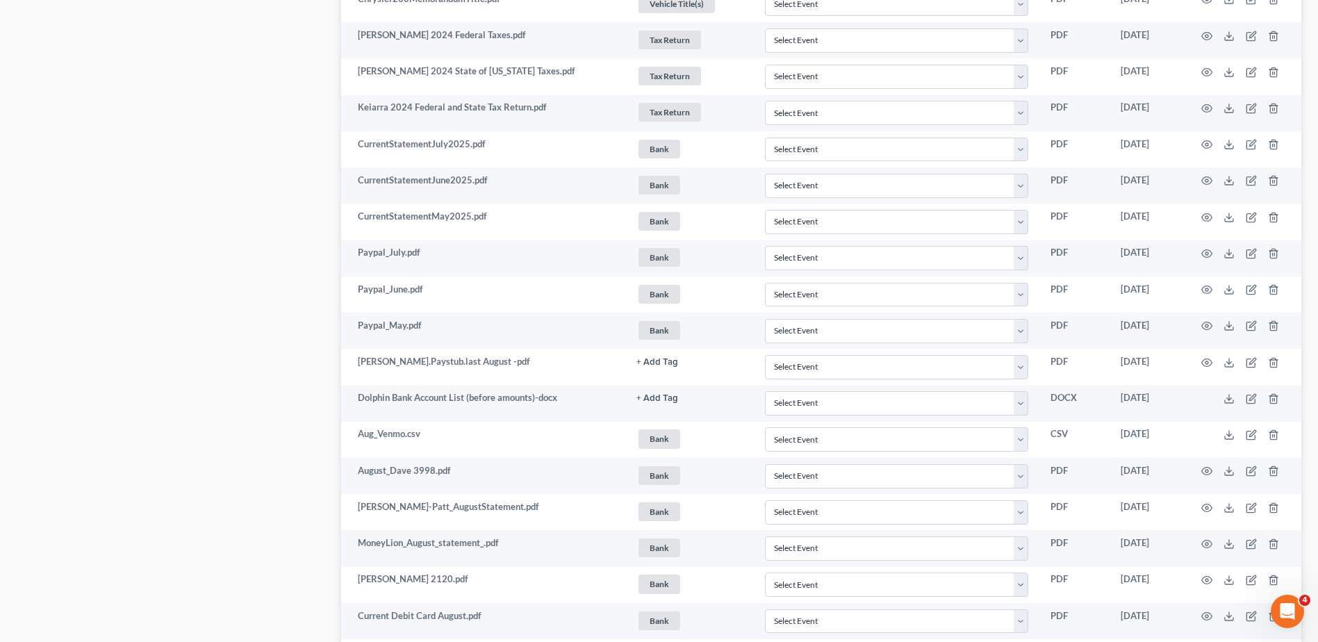
scroll to position [3313, 0]
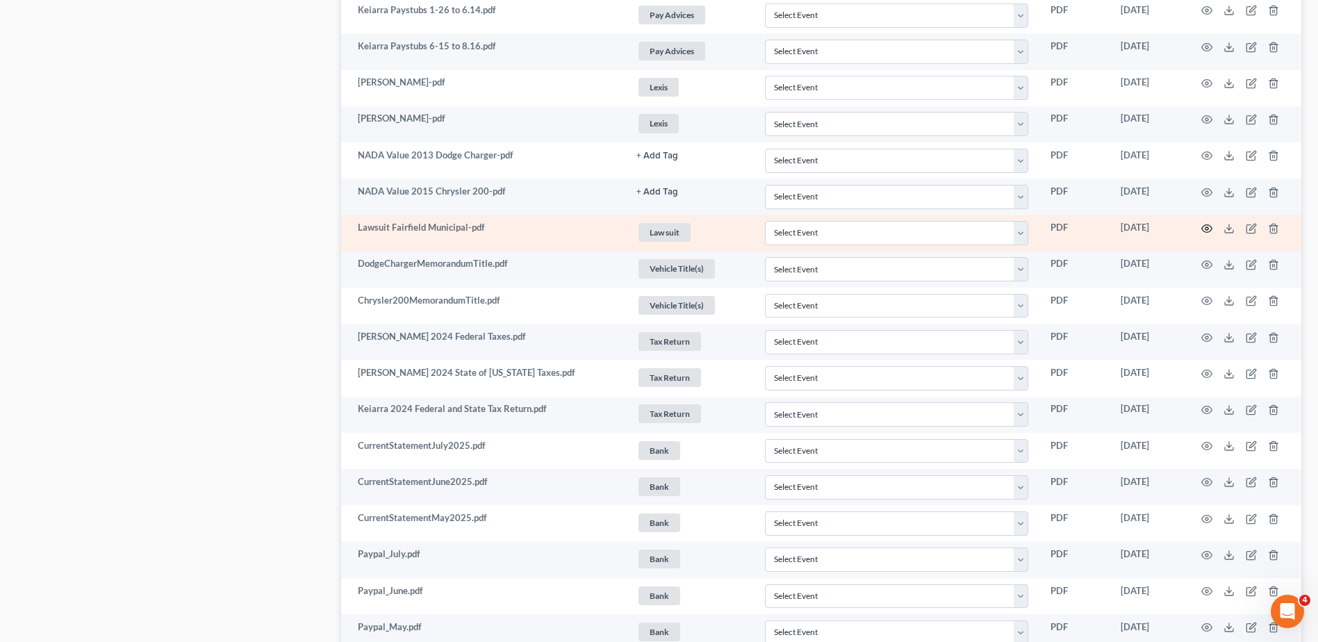
click at [1203, 226] on icon "button" at bounding box center [1206, 228] width 11 height 11
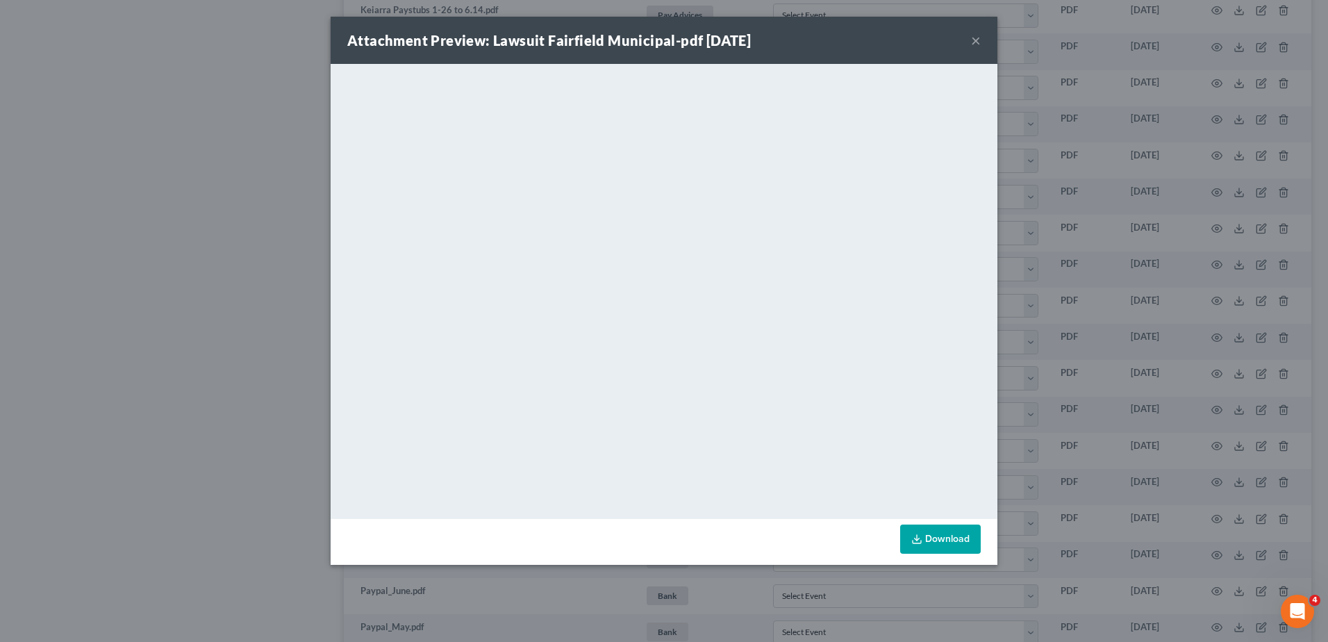
click at [190, 173] on div "Attachment Preview: Lawsuit Fairfield Municipal-pdf [DATE] × <object ng-attr-da…" at bounding box center [664, 321] width 1328 height 642
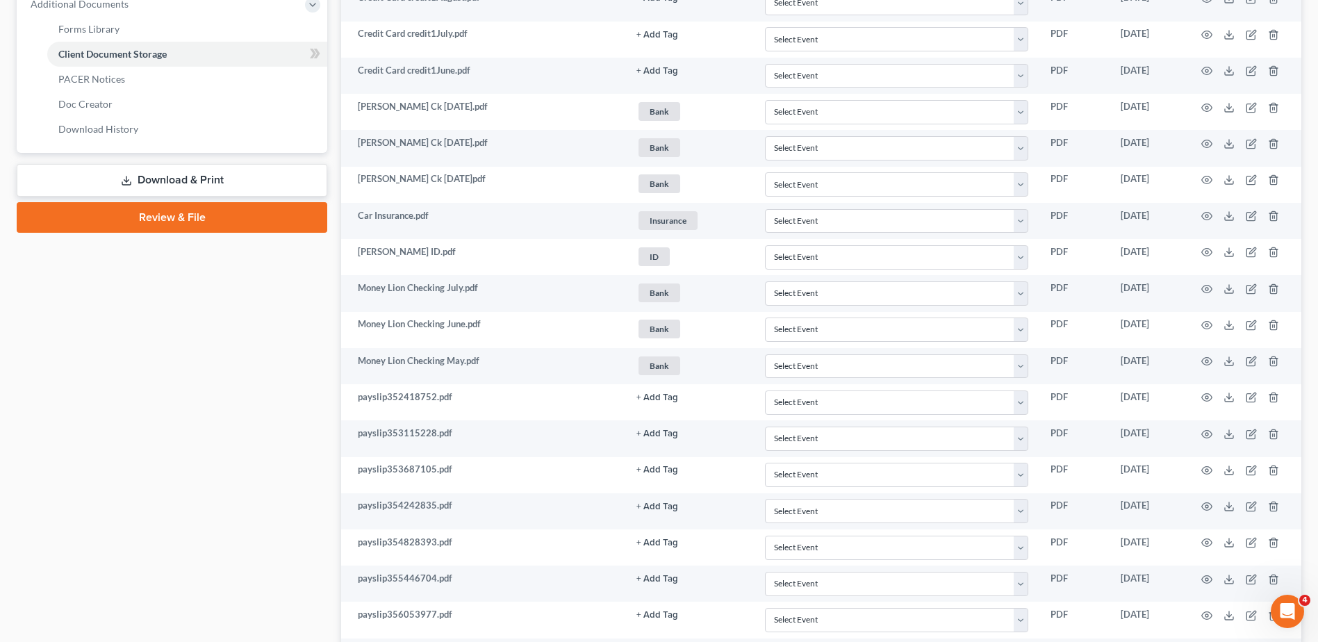
scroll to position [0, 0]
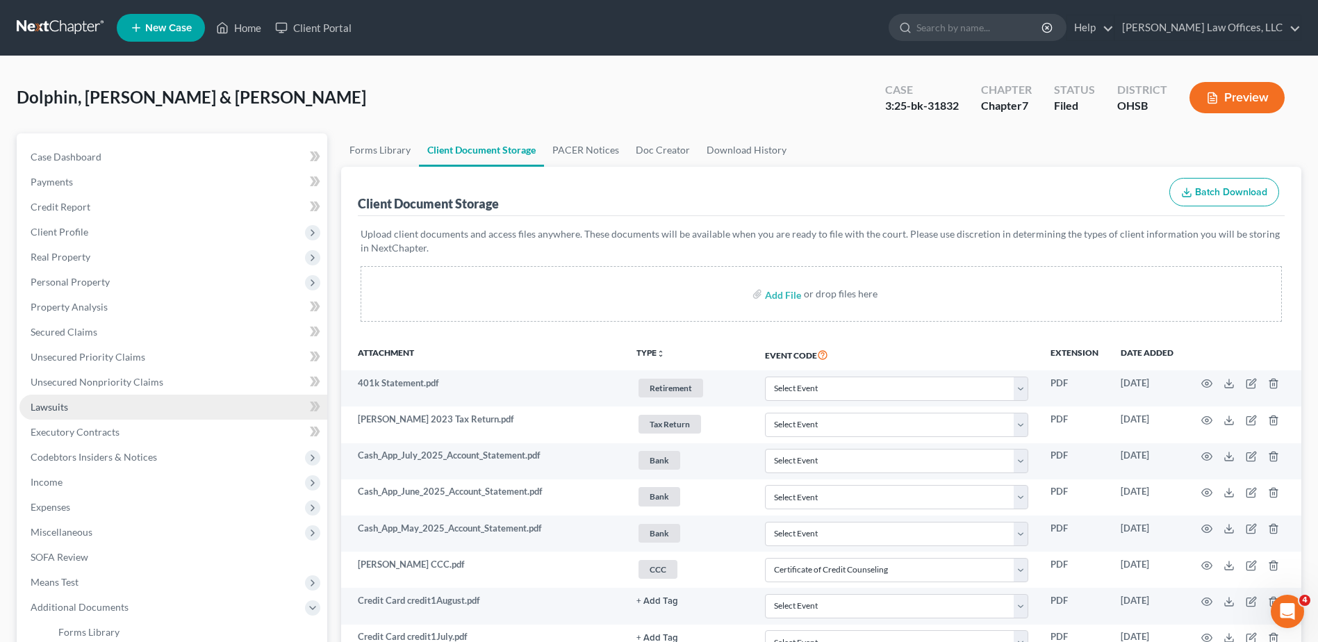
click at [53, 409] on span "Lawsuits" at bounding box center [50, 407] width 38 height 12
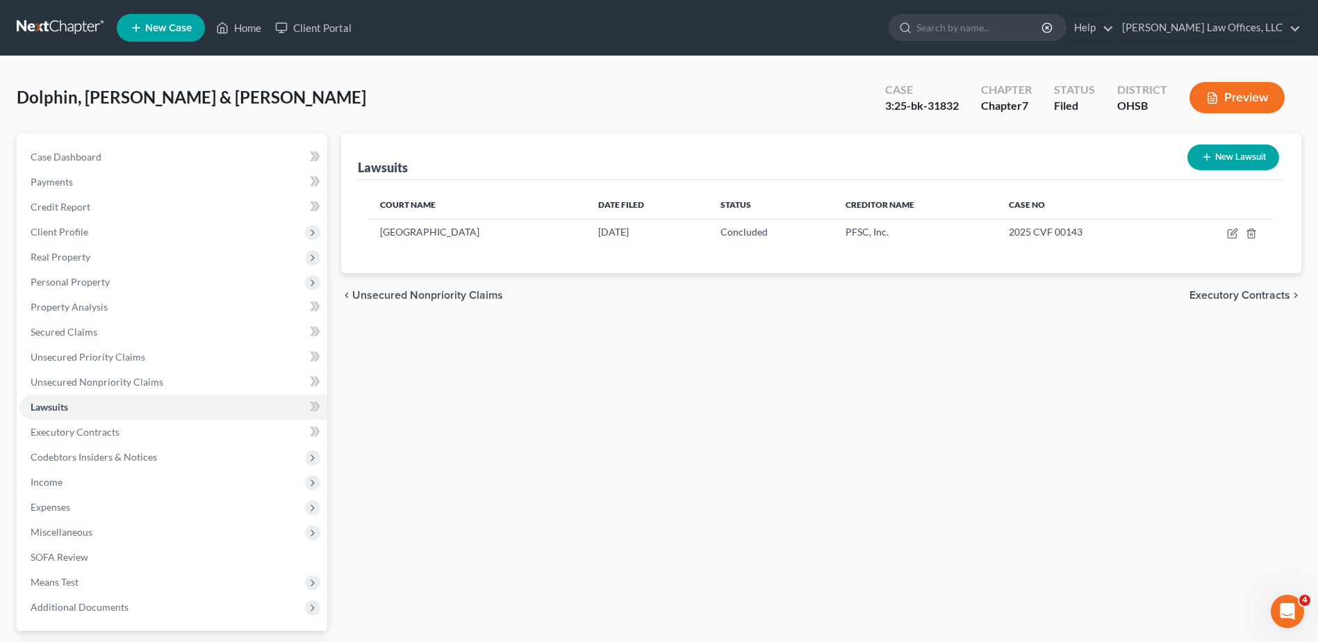
click at [875, 293] on div "chevron_left Unsecured Nonpriority Claims Executory Contracts chevron_right" at bounding box center [821, 295] width 960 height 44
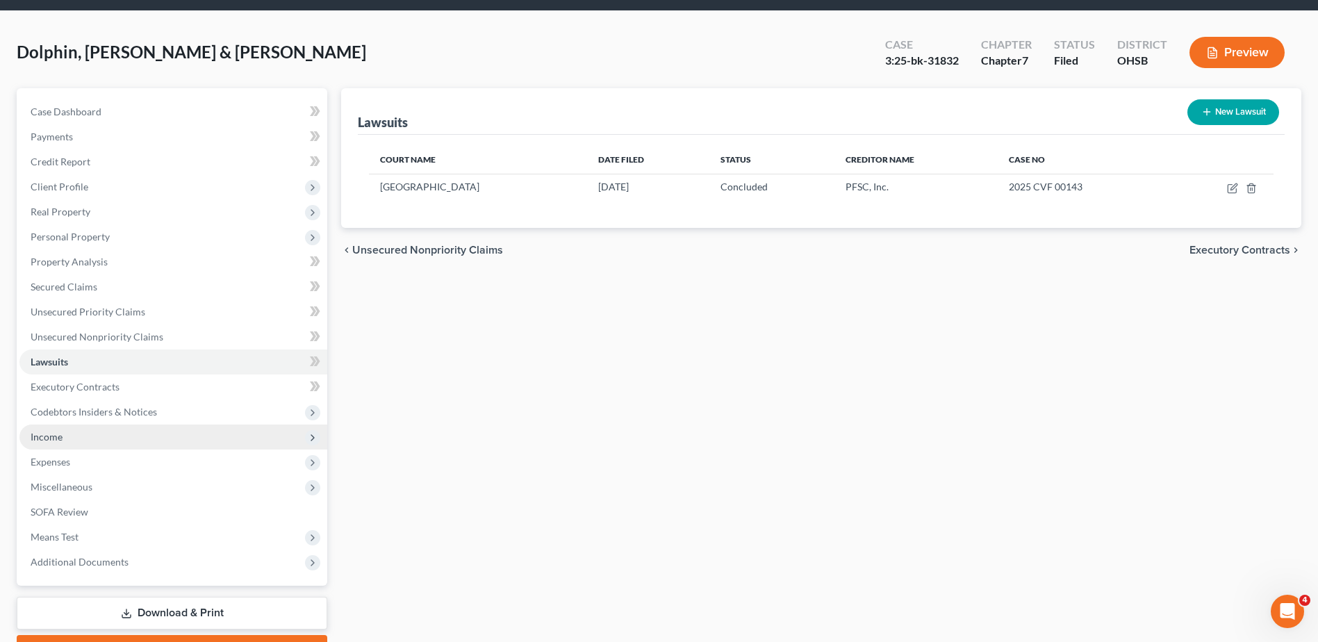
scroll to position [122, 0]
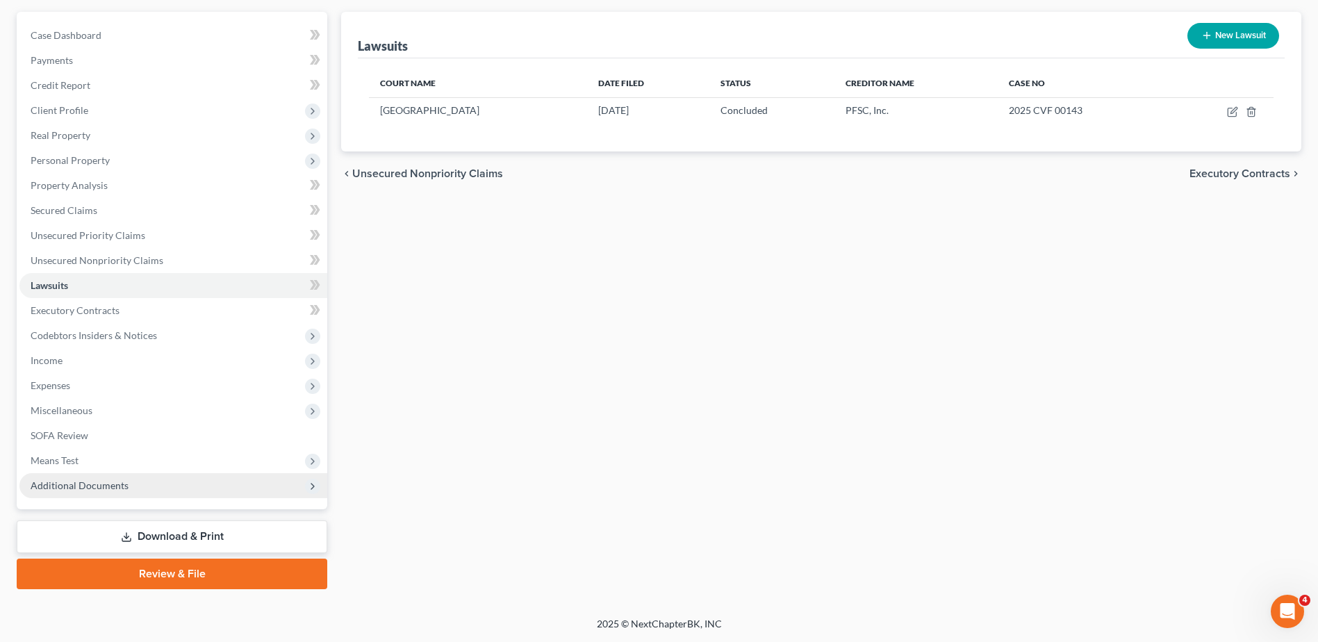
click at [120, 486] on span "Additional Documents" at bounding box center [80, 485] width 98 height 12
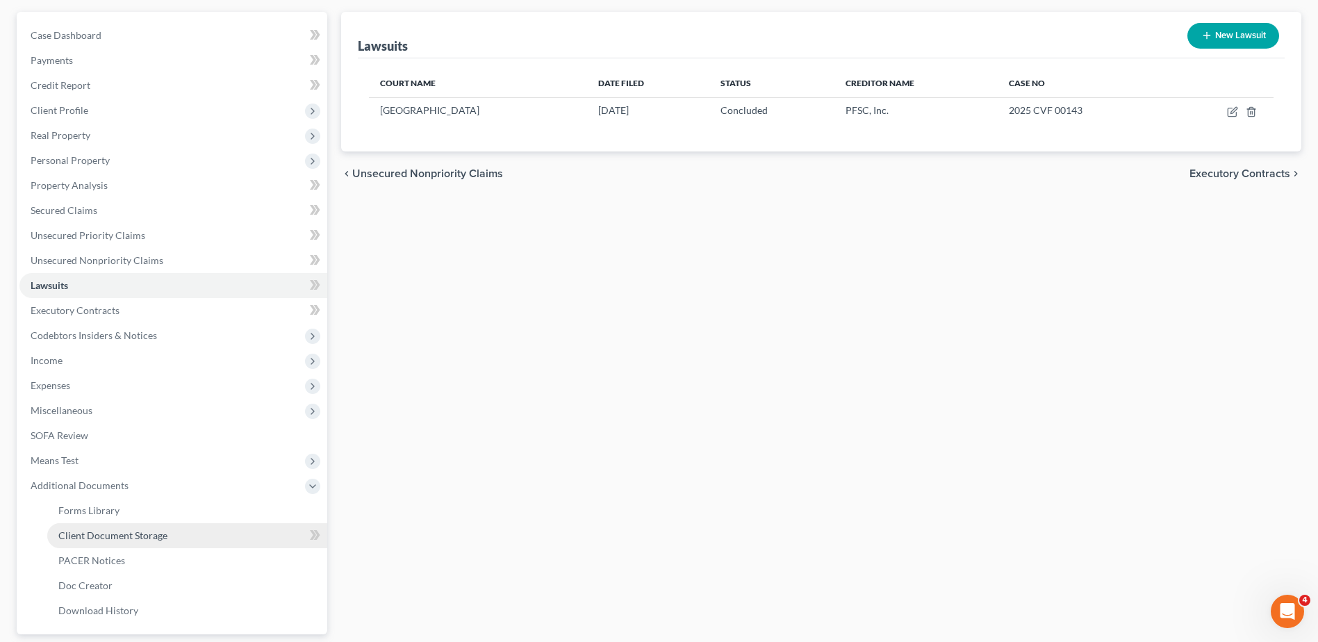
click at [118, 534] on span "Client Document Storage" at bounding box center [112, 535] width 109 height 12
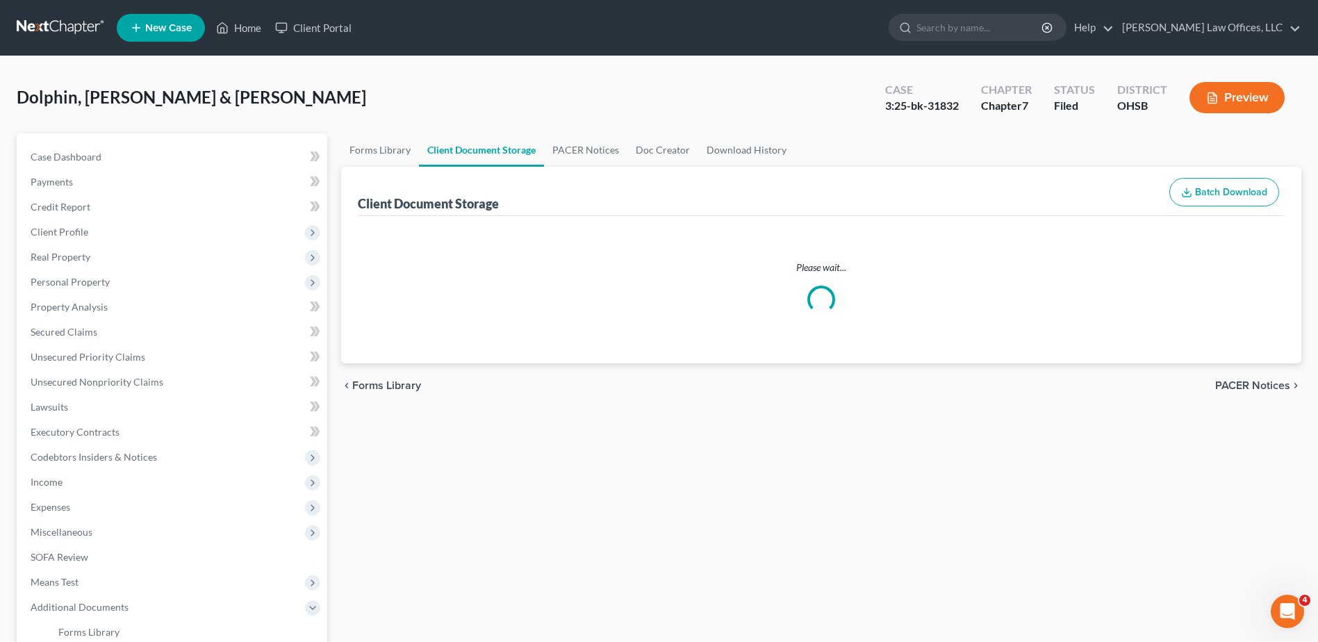
select select "7"
select select "52"
select select "7"
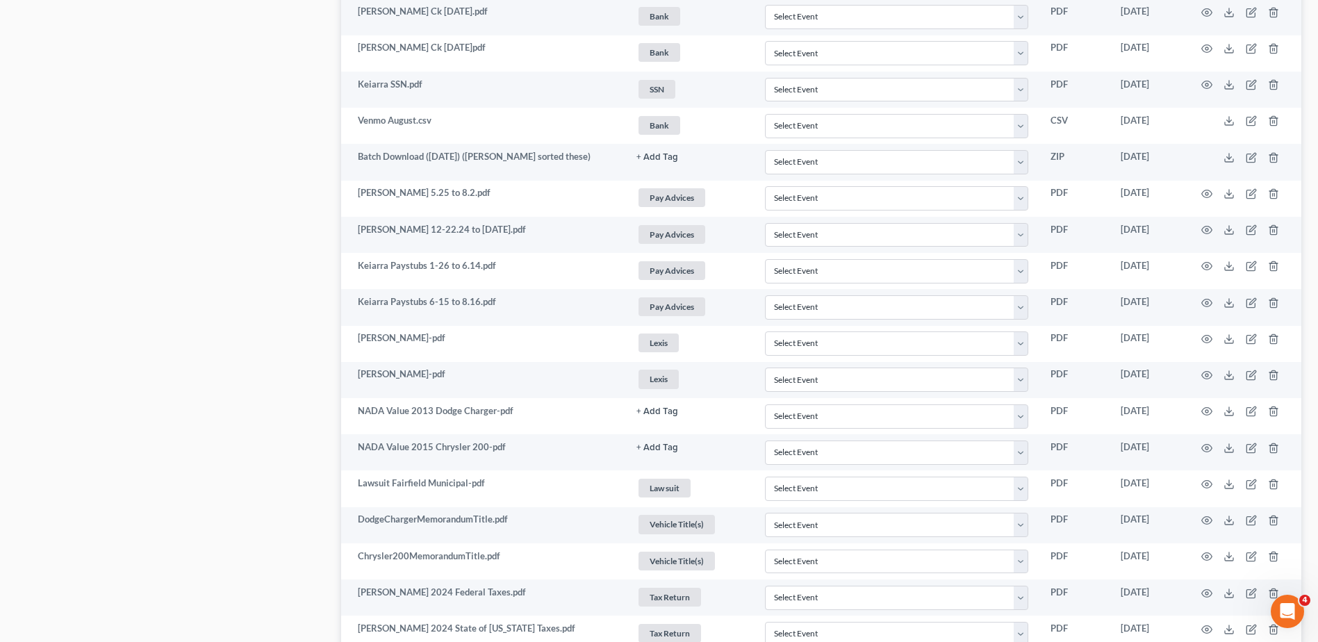
scroll to position [3127, 0]
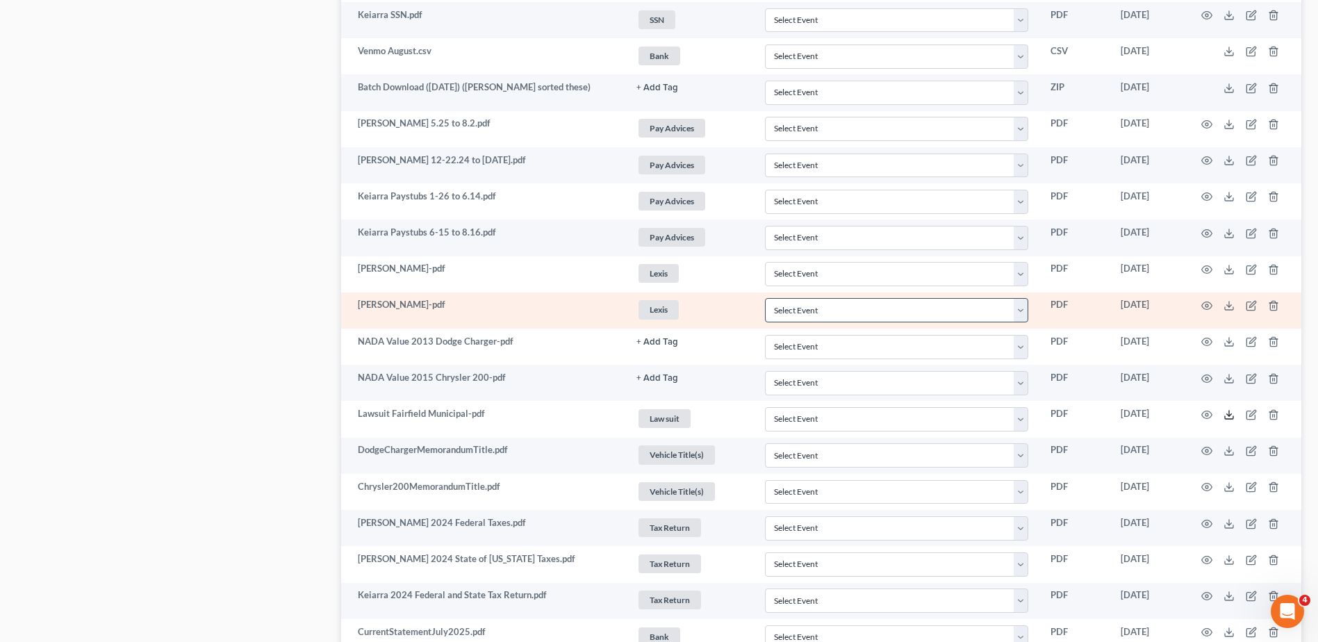
drag, startPoint x: 1227, startPoint y: 414, endPoint x: 783, endPoint y: 307, distance: 456.7
click at [1227, 414] on polyline at bounding box center [1229, 414] width 5 height 2
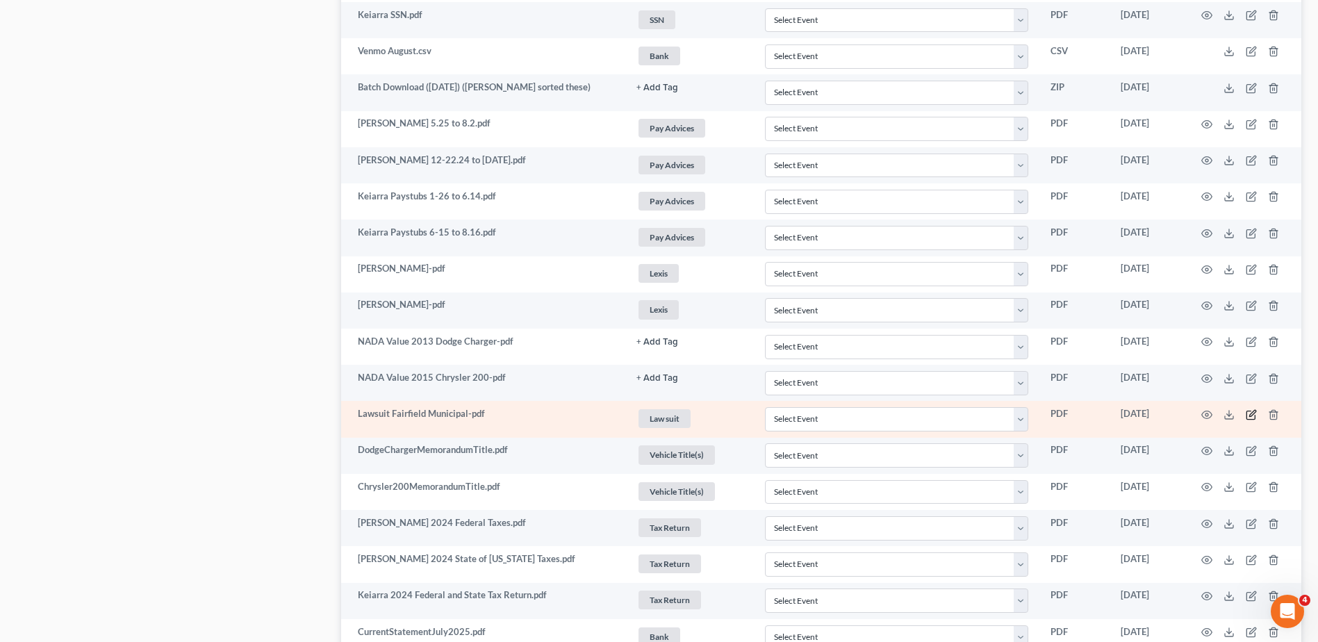
click at [1249, 416] on icon "button" at bounding box center [1252, 413] width 6 height 6
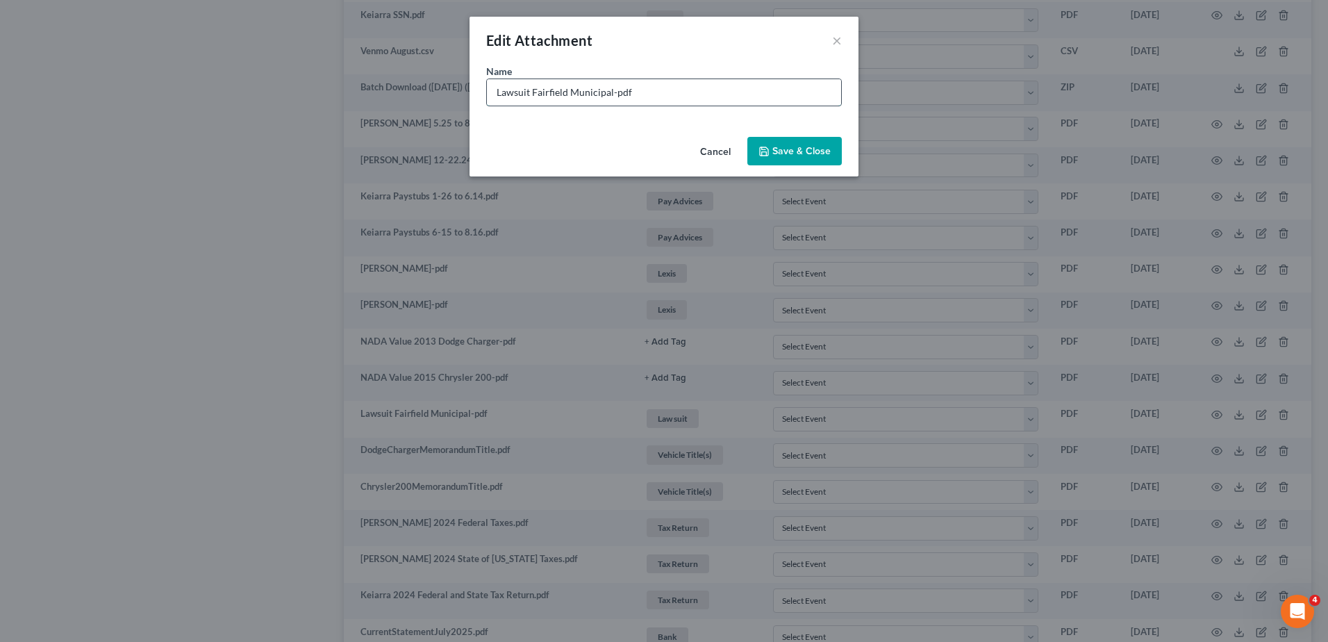
click at [569, 91] on input "Lawsuit Fairfield Municipal-pdf" at bounding box center [664, 92] width 354 height 26
type input "Lawsuit [GEOGRAPHIC_DATA], [PERSON_NAME] Co-pdf"
click at [827, 151] on span "Save & Close" at bounding box center [802, 151] width 58 height 12
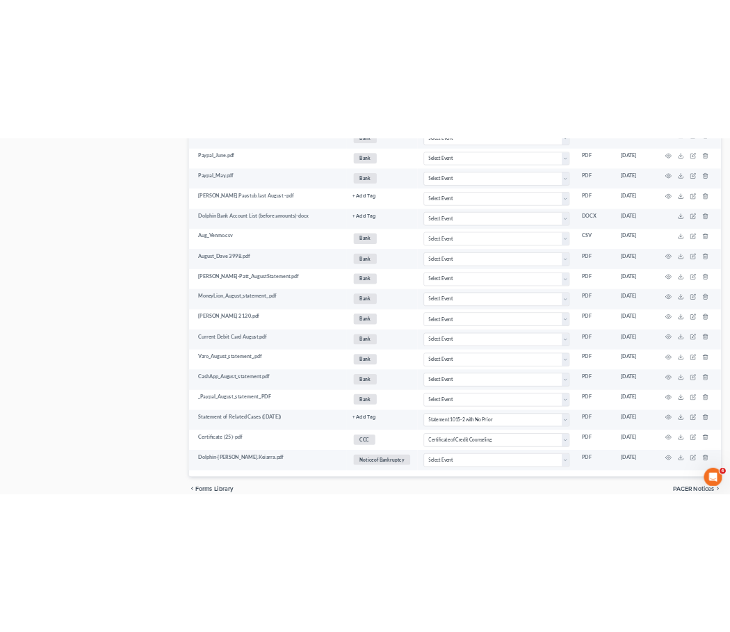
scroll to position [3938, 0]
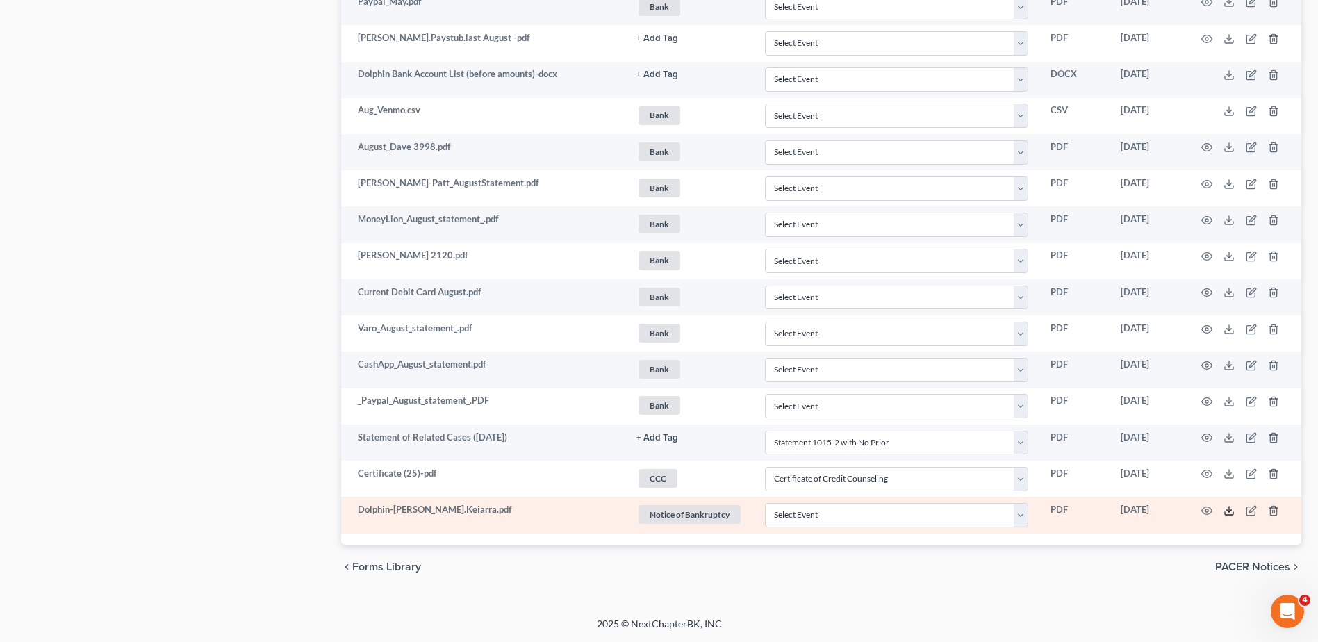
click at [1228, 511] on polyline at bounding box center [1229, 510] width 5 height 2
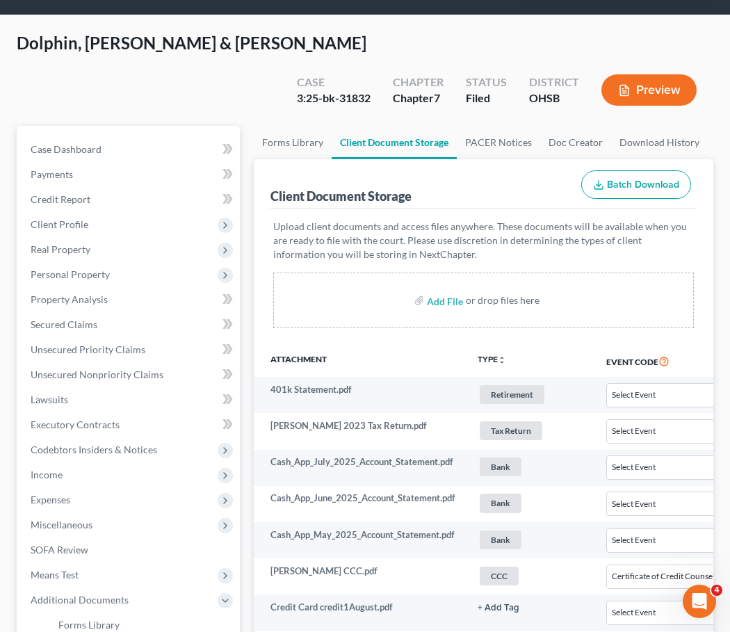
scroll to position [69, 0]
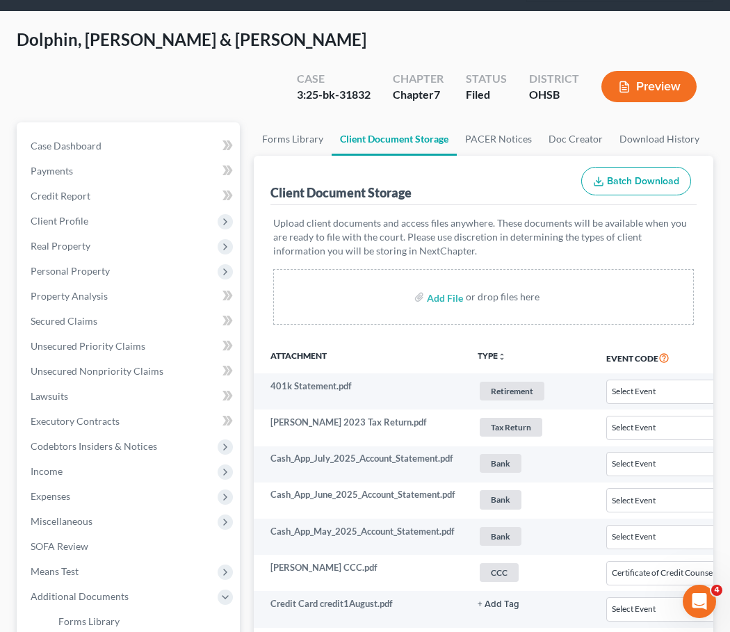
select select "7"
select select "52"
select select "7"
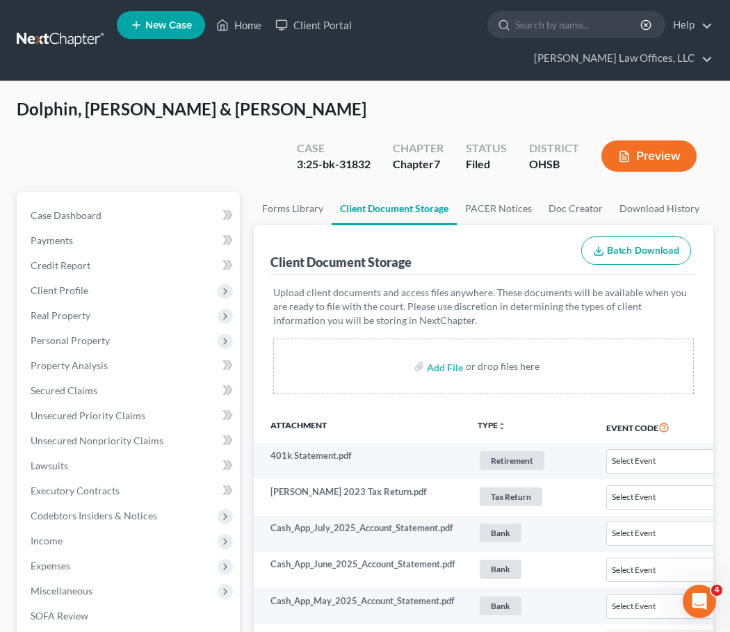
scroll to position [311, 0]
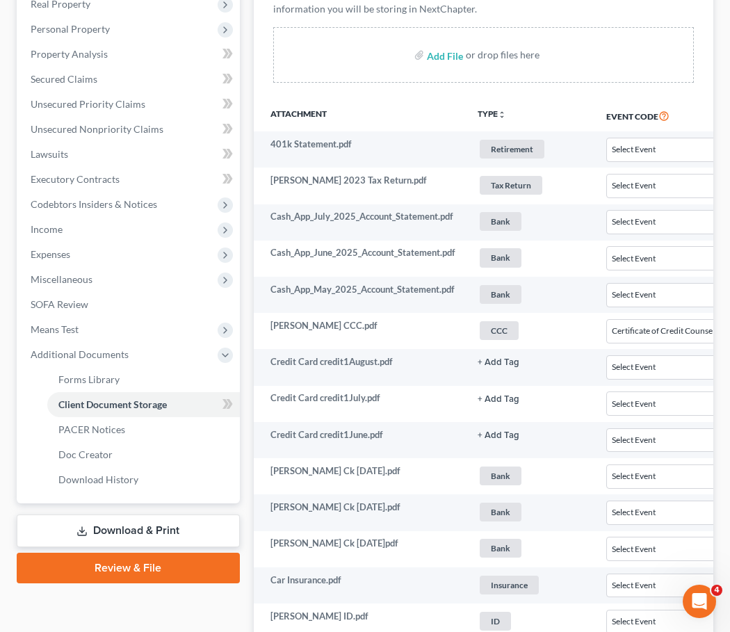
select select "7"
select select "52"
select select "7"
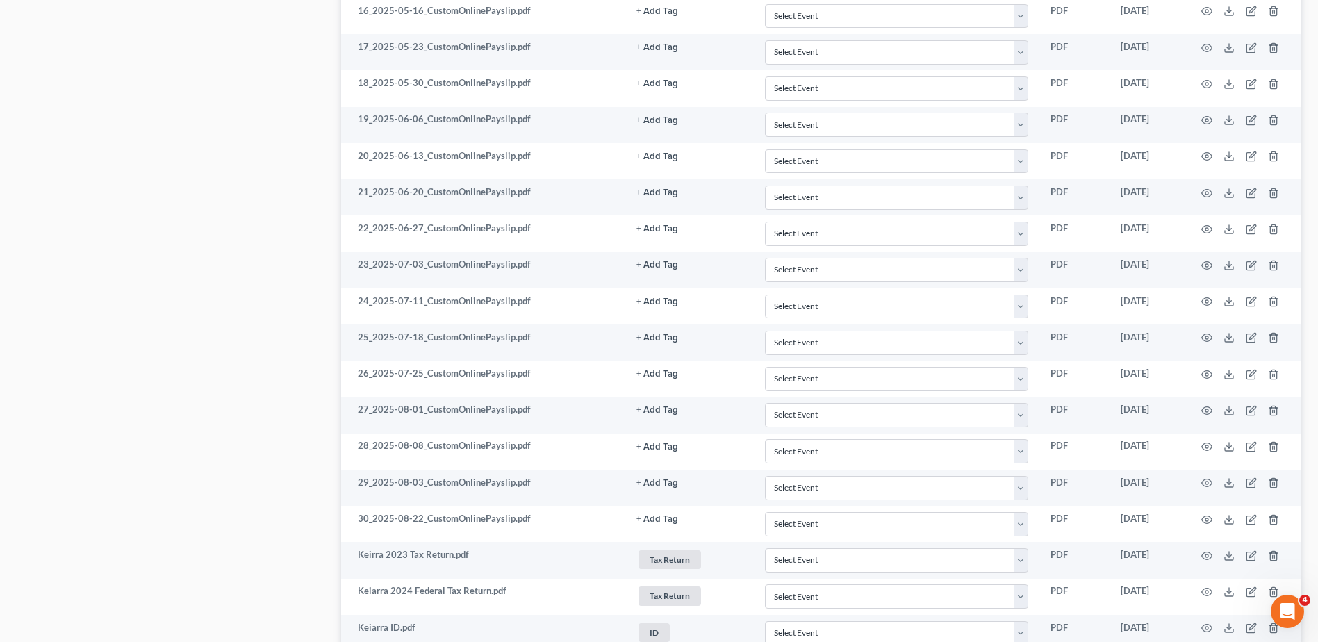
scroll to position [1926, 0]
